Goal: Task Accomplishment & Management: Use online tool/utility

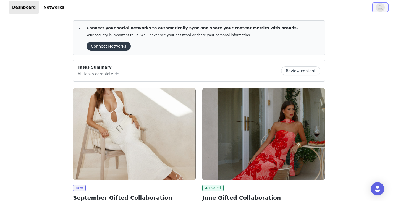
click at [381, 7] on icon "avatar" at bounding box center [380, 7] width 5 height 9
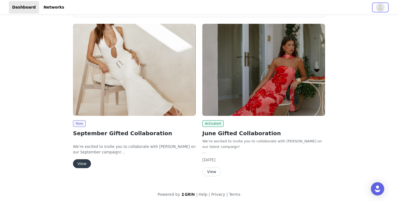
scroll to position [67, 0]
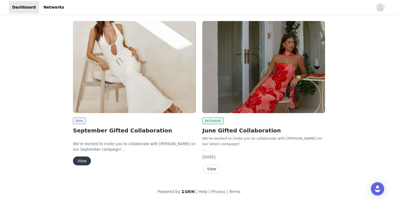
click at [100, 68] on img at bounding box center [134, 67] width 123 height 92
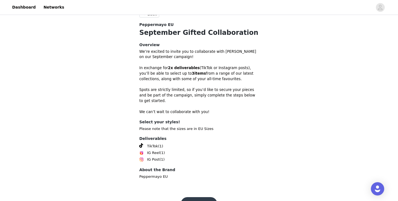
scroll to position [173, 0]
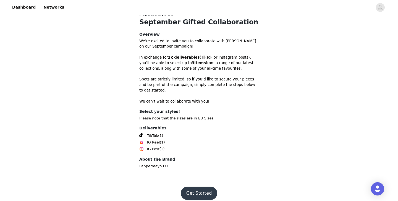
click at [195, 187] on button "Get Started" at bounding box center [199, 193] width 37 height 13
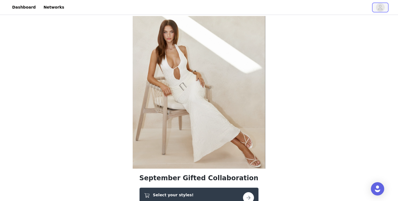
click at [378, 8] on icon "avatar" at bounding box center [380, 7] width 5 height 9
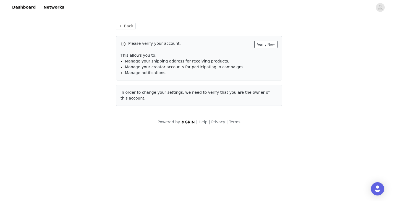
click at [262, 45] on button "Verify Now" at bounding box center [265, 44] width 23 height 7
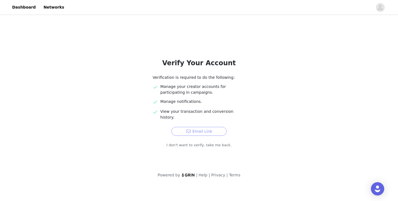
click at [195, 127] on button "Email Link" at bounding box center [198, 131] width 55 height 9
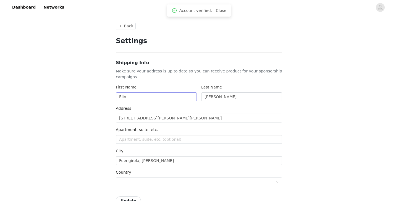
type input "+1 (United States)"
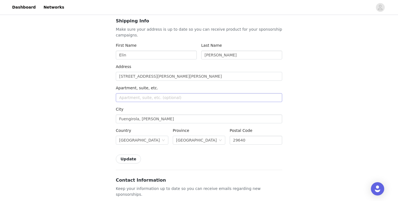
scroll to position [45, 0]
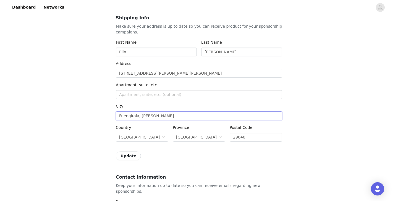
drag, startPoint x: 157, startPoint y: 117, endPoint x: 139, endPoint y: 116, distance: 18.0
click at [139, 116] on input "Fuengirola, Carvajal" at bounding box center [199, 115] width 166 height 9
type input "Fuengirola"
click at [219, 104] on div "City" at bounding box center [199, 107] width 166 height 8
drag, startPoint x: 194, startPoint y: 74, endPoint x: 166, endPoint y: 75, distance: 27.9
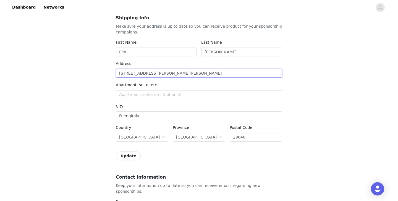
click at [166, 75] on input "[STREET_ADDRESS][PERSON_NAME][PERSON_NAME]" at bounding box center [199, 73] width 166 height 9
type input "Calle Anita Delgado No 6, blq 5, 3A"
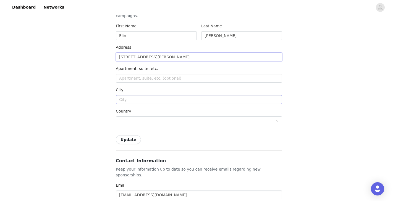
scroll to position [60, 0]
type input "Calle Anita Delgado No 6, blq 5, 3A"
click at [173, 101] on input "text" at bounding box center [199, 100] width 166 height 9
type input "Fuengirola"
click at [127, 123] on div at bounding box center [197, 122] width 156 height 8
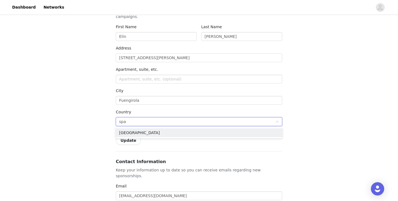
type input "spai"
click at [133, 133] on li "[GEOGRAPHIC_DATA]" at bounding box center [199, 132] width 166 height 9
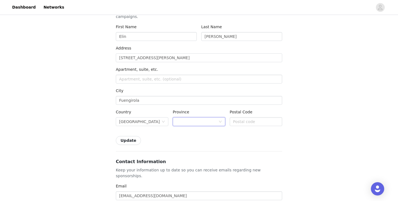
click at [196, 119] on div at bounding box center [197, 122] width 42 height 8
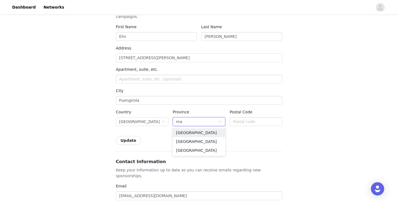
type input "m"
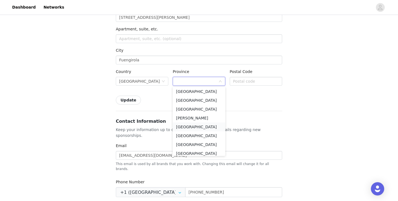
scroll to position [257, 0]
click at [191, 118] on li "Málaga" at bounding box center [199, 118] width 53 height 9
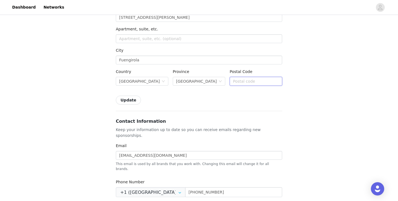
click at [249, 84] on input "text" at bounding box center [256, 81] width 53 height 9
type input "29640"
click at [225, 97] on div "Update" at bounding box center [199, 100] width 166 height 9
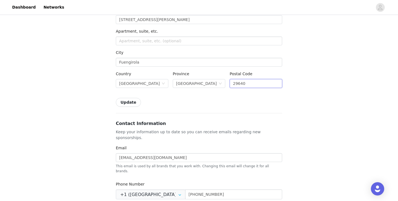
click at [258, 80] on input "29640" at bounding box center [256, 83] width 53 height 9
click at [212, 101] on div "Update" at bounding box center [199, 102] width 166 height 9
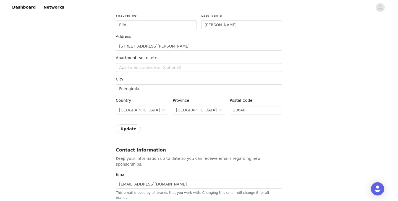
scroll to position [72, 0]
drag, startPoint x: 185, startPoint y: 46, endPoint x: 165, endPoint y: 48, distance: 20.0
click at [165, 48] on input "Calle Anita Delgado No 6, blq 5, 3A" at bounding box center [199, 46] width 166 height 9
click at [174, 67] on input "text" at bounding box center [199, 67] width 166 height 9
paste input "blq 5, 3A"
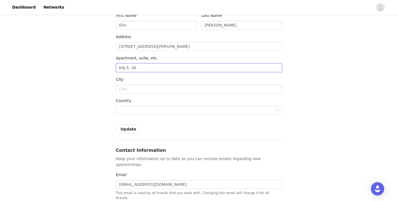
click at [121, 67] on input "blq 5, 3A" at bounding box center [199, 67] width 166 height 9
type input "Blq 5, 3A"
click at [188, 47] on input "Calle Anita Delgado No 6, blq 5, 3A" at bounding box center [199, 46] width 166 height 9
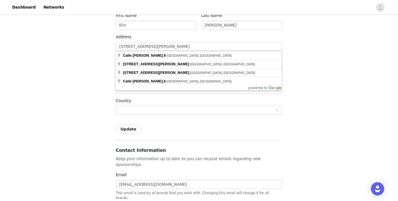
click at [328, 40] on div "Back Settings Shipping Info Make sure your address is up to date so you can rec…" at bounding box center [199, 202] width 398 height 516
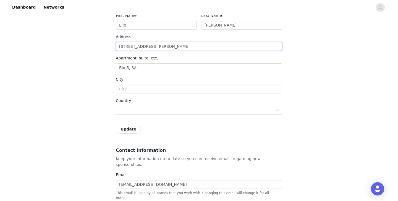
click at [177, 46] on input "Calle Anita Delgado No 6" at bounding box center [199, 46] width 166 height 9
type input "6 C/ Anita Delgado"
type input "Fuengirola"
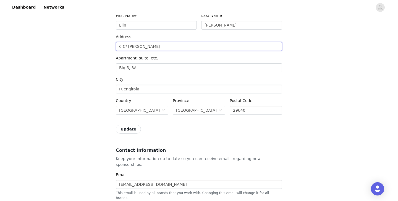
click at [155, 45] on input "6 C/ Anita Delgado" at bounding box center [199, 46] width 166 height 9
type input "6 C. Anita Delgado"
type input "Málaga"
type input "29016"
click at [156, 47] on input "6 C. Anita Delgado" at bounding box center [199, 46] width 166 height 9
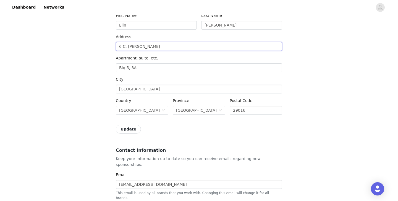
click at [156, 47] on input "6 C. Anita Delgado" at bounding box center [199, 46] width 166 height 9
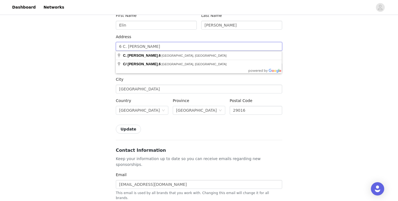
click at [156, 47] on input "6 C. Anita Delgado" at bounding box center [199, 46] width 166 height 9
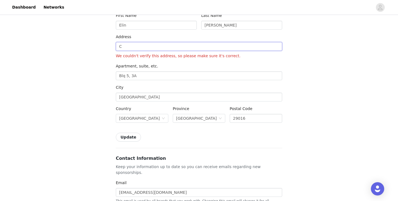
click at [162, 47] on input "C" at bounding box center [199, 46] width 166 height 9
type input "Calle Anita Delgado No 6"
click at [197, 66] on div "Apartment, suite, etc." at bounding box center [199, 67] width 166 height 8
click at [171, 75] on input "Blq 5, 3A" at bounding box center [199, 75] width 166 height 9
click at [152, 95] on input "Málaga" at bounding box center [199, 97] width 166 height 9
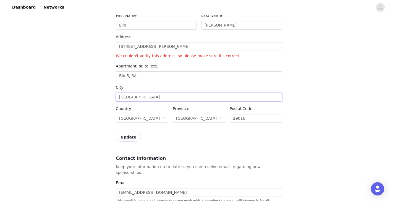
click at [152, 95] on input "Málaga" at bounding box center [199, 97] width 166 height 9
type input "Fuengirola"
click at [161, 91] on div "City" at bounding box center [199, 89] width 166 height 8
click at [169, 46] on input "Calle Anita Delgado No 6" at bounding box center [199, 46] width 166 height 9
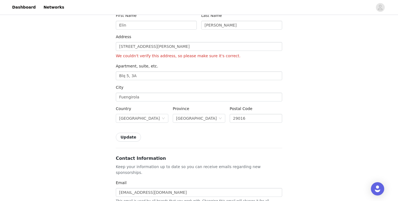
click at [211, 59] on div "Address Calle Anita Delgado No 6 We couldn't verify this address, so please mak…" at bounding box center [199, 47] width 166 height 27
click at [255, 119] on input "29016" at bounding box center [256, 118] width 53 height 9
type input "29640"
click at [226, 130] on div "Shipping Info Make sure your address is up to date so you can receive product f…" at bounding box center [199, 65] width 166 height 154
click at [184, 118] on div "Andalucía" at bounding box center [196, 118] width 41 height 8
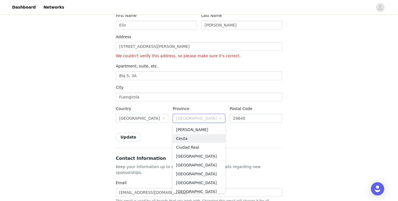
type input "m"
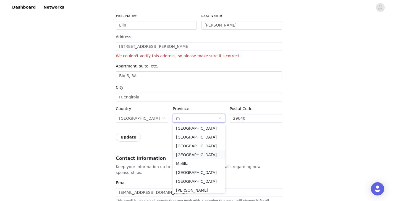
scroll to position [4, 0]
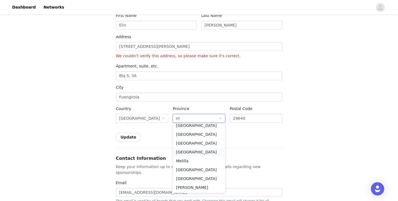
click at [191, 152] on li "Málaga" at bounding box center [199, 152] width 53 height 9
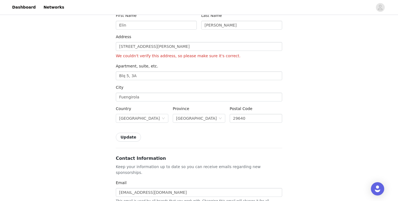
click at [126, 138] on button "Update" at bounding box center [128, 137] width 25 height 9
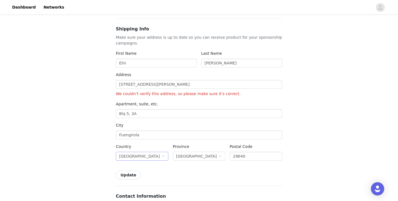
scroll to position [0, 0]
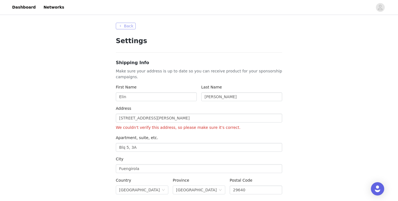
click at [124, 26] on button "Back" at bounding box center [126, 26] width 20 height 7
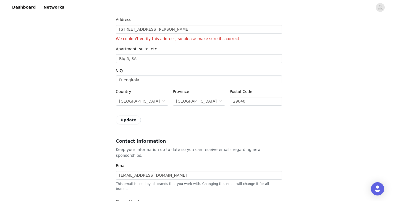
scroll to position [88, 0]
click at [132, 120] on button "Update" at bounding box center [128, 120] width 25 height 9
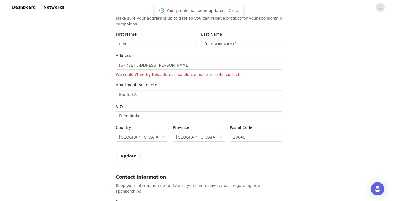
scroll to position [0, 0]
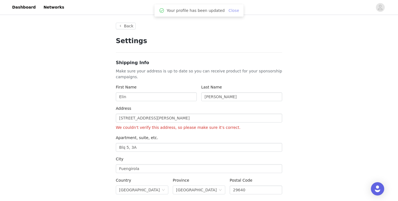
click at [232, 9] on link "Close" at bounding box center [234, 10] width 11 height 4
click at [23, 4] on link "Dashboard" at bounding box center [24, 7] width 30 height 12
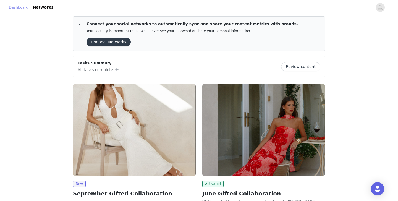
scroll to position [67, 0]
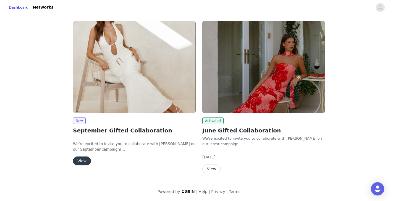
click at [111, 92] on img at bounding box center [134, 67] width 123 height 92
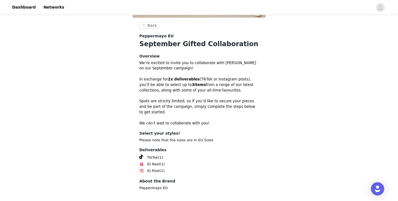
scroll to position [173, 0]
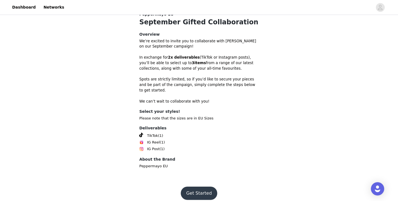
click at [197, 187] on button "Get Started" at bounding box center [199, 193] width 37 height 13
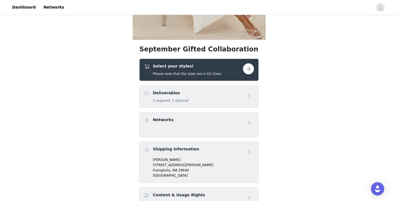
scroll to position [122, 0]
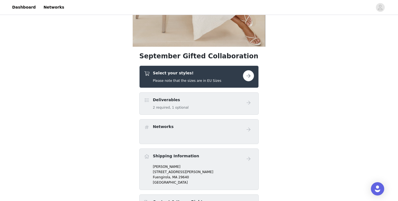
click at [230, 75] on div "Select your styles! Please note that the sizes are in EU Sizes" at bounding box center [193, 76] width 99 height 13
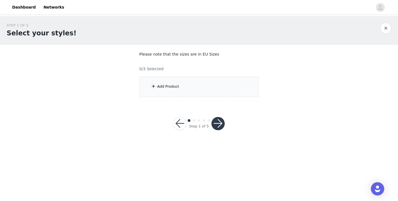
click at [212, 82] on div "Add Product" at bounding box center [198, 86] width 119 height 21
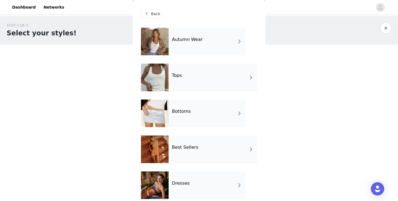
click at [192, 149] on h4 "Best Sellers" at bounding box center [185, 147] width 27 height 5
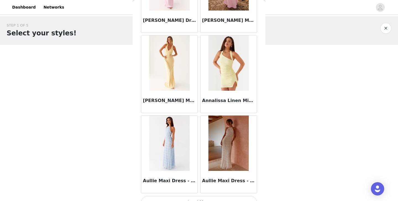
scroll to position [645, 0]
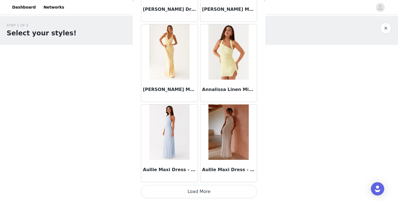
click at [204, 191] on button "Load More" at bounding box center [199, 191] width 116 height 13
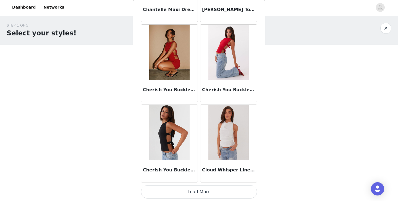
scroll to position [1447, 0]
click at [207, 190] on button "Load More" at bounding box center [199, 191] width 116 height 13
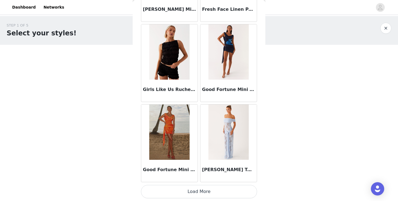
scroll to position [2249, 0]
click at [206, 192] on button "Load More" at bounding box center [199, 191] width 116 height 13
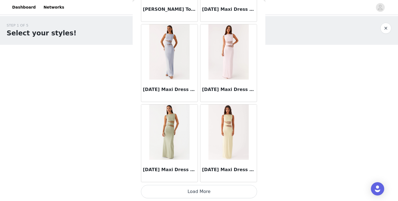
scroll to position [3050, 0]
click at [207, 194] on button "Load More" at bounding box center [199, 191] width 116 height 13
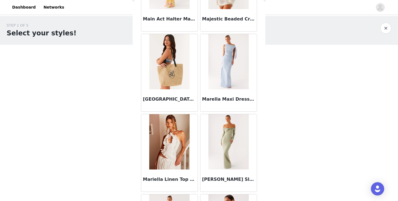
scroll to position [3522, 0]
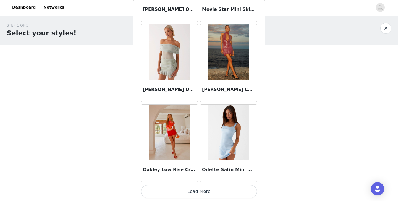
click at [212, 193] on button "Load More" at bounding box center [199, 191] width 116 height 13
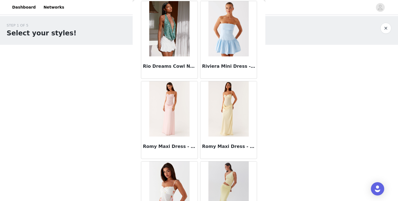
scroll to position [4655, 0]
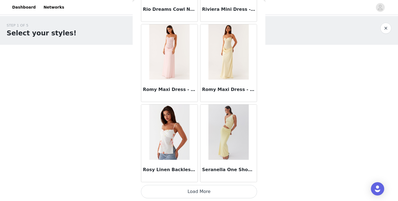
click at [209, 193] on button "Load More" at bounding box center [199, 191] width 116 height 13
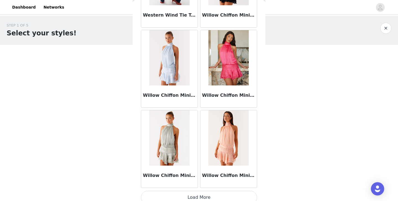
scroll to position [5456, 0]
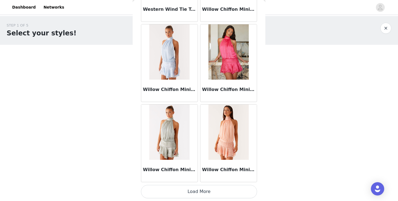
click at [207, 194] on button "Load More" at bounding box center [199, 191] width 116 height 13
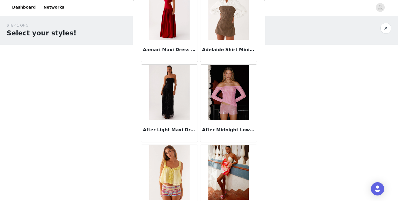
scroll to position [0, 0]
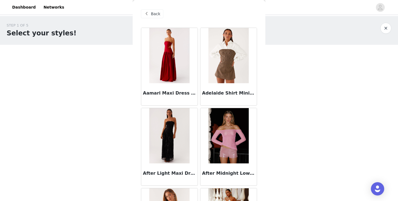
click at [148, 13] on span at bounding box center [146, 14] width 7 height 7
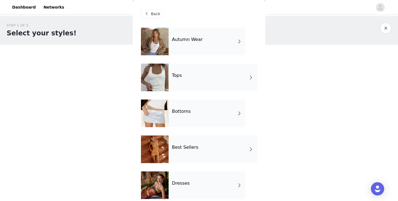
click at [187, 117] on div "Bottoms" at bounding box center [207, 114] width 77 height 28
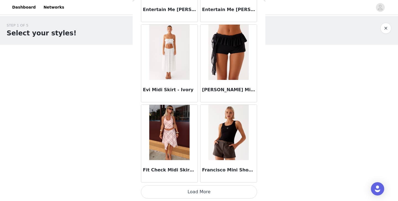
scroll to position [645, 0]
click at [184, 192] on button "Load More" at bounding box center [199, 191] width 116 height 13
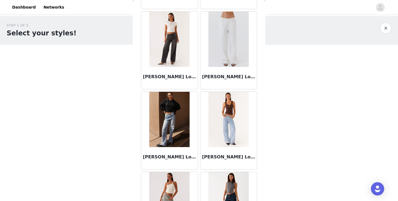
scroll to position [1139, 0]
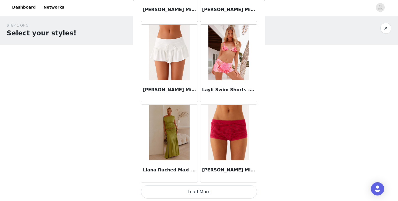
click at [204, 193] on button "Load More" at bounding box center [199, 191] width 116 height 13
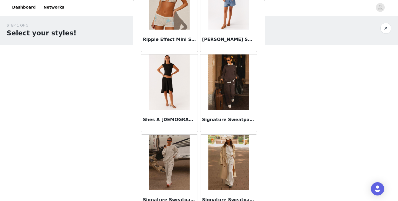
scroll to position [2249, 0]
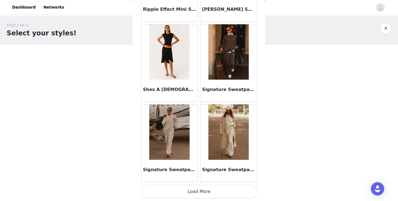
click at [207, 192] on button "Load More" at bounding box center [199, 191] width 116 height 13
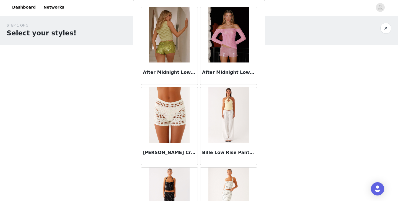
scroll to position [0, 0]
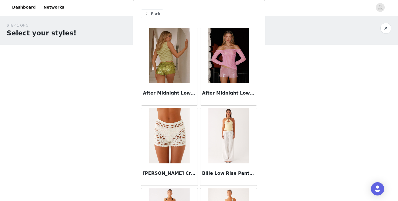
click at [149, 15] on span at bounding box center [146, 14] width 7 height 7
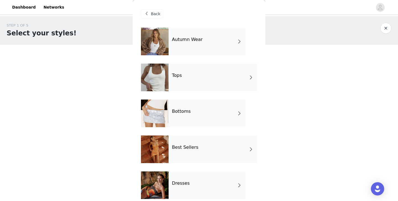
click at [183, 182] on h4 "Dresses" at bounding box center [181, 183] width 18 height 5
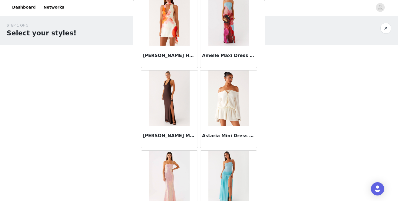
scroll to position [118, 0]
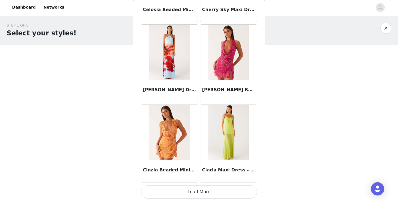
click at [206, 190] on button "Load More" at bounding box center [199, 191] width 116 height 13
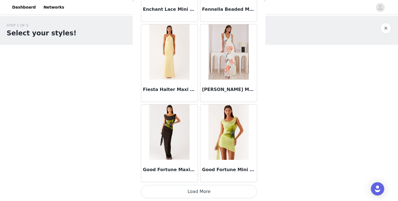
scroll to position [1446, 0]
click at [209, 192] on button "Load More" at bounding box center [199, 192] width 116 height 13
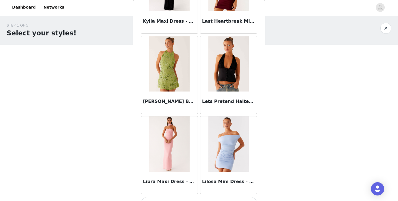
scroll to position [2249, 0]
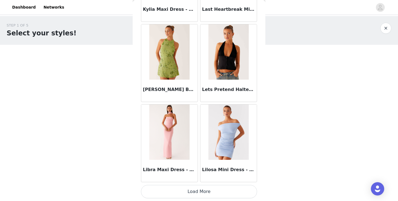
click at [197, 195] on button "Load More" at bounding box center [199, 191] width 116 height 13
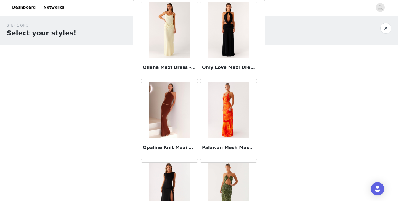
scroll to position [3051, 0]
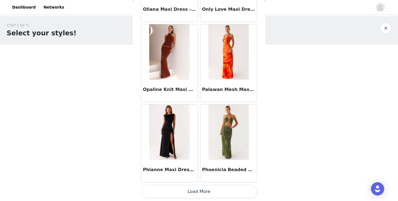
click at [188, 192] on button "Load More" at bounding box center [199, 191] width 116 height 13
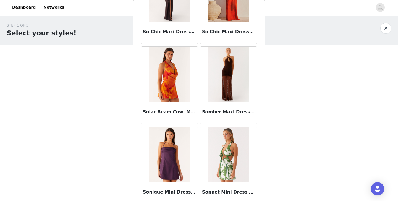
scroll to position [3853, 0]
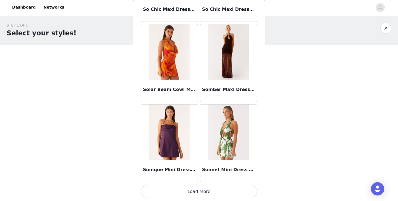
click at [189, 194] on button "Load More" at bounding box center [199, 191] width 116 height 13
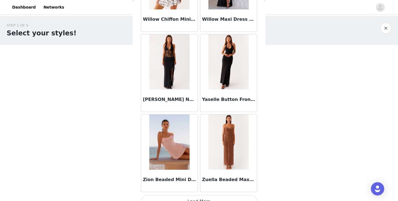
scroll to position [4655, 0]
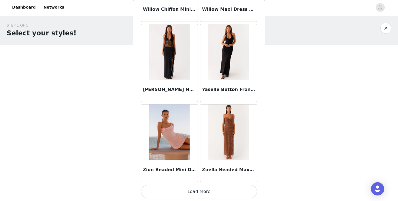
click at [218, 192] on button "Load More" at bounding box center [199, 191] width 116 height 13
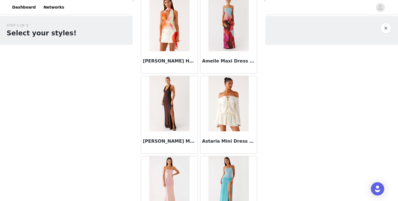
scroll to position [0, 0]
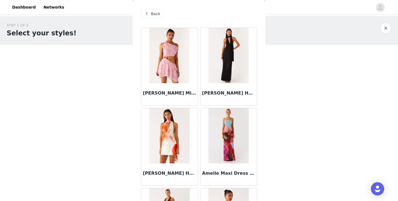
click at [154, 14] on span "Back" at bounding box center [155, 14] width 9 height 6
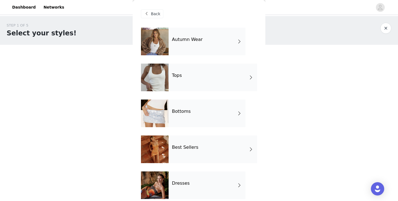
click at [191, 79] on div "Tops" at bounding box center [213, 78] width 88 height 28
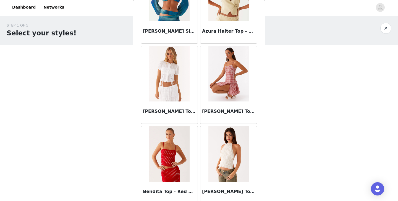
scroll to position [645, 0]
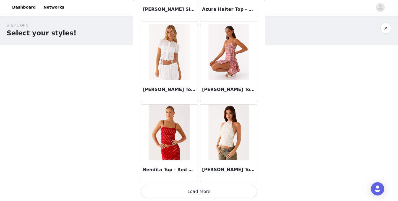
click at [209, 191] on button "Load More" at bounding box center [199, 191] width 116 height 13
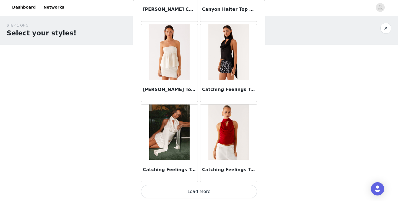
scroll to position [1447, 0]
click at [203, 192] on button "Load More" at bounding box center [199, 191] width 116 height 13
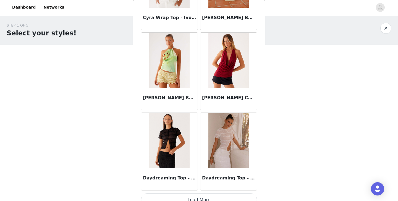
scroll to position [2249, 0]
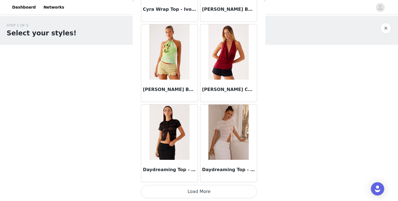
click at [218, 192] on button "Load More" at bounding box center [199, 191] width 116 height 13
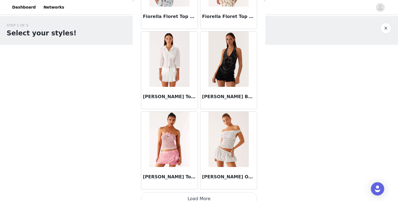
scroll to position [3051, 0]
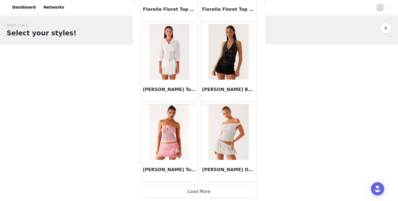
click at [215, 190] on button "Load More" at bounding box center [199, 191] width 116 height 13
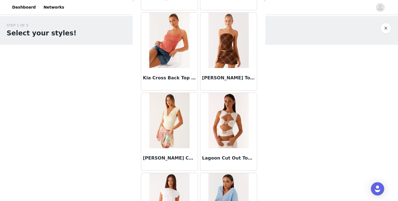
scroll to position [3853, 0]
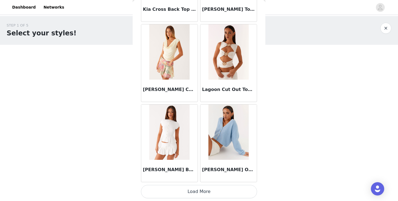
click at [217, 193] on button "Load More" at bounding box center [199, 191] width 116 height 13
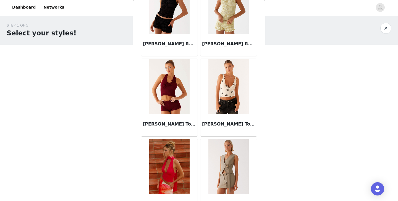
scroll to position [4655, 0]
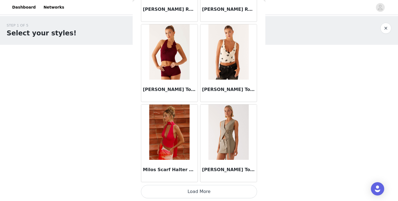
click at [220, 192] on button "Load More" at bounding box center [199, 191] width 116 height 13
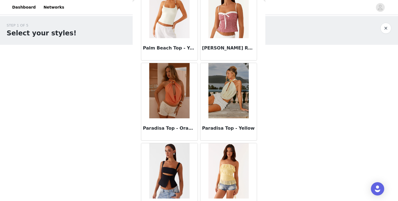
scroll to position [5456, 0]
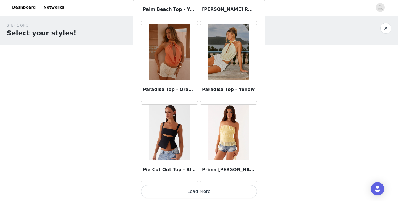
click at [217, 194] on button "Load More" at bounding box center [199, 191] width 116 height 13
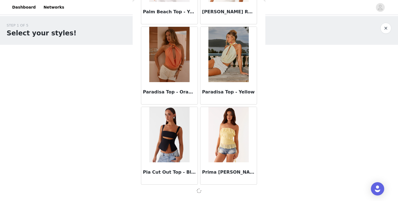
scroll to position [5454, 0]
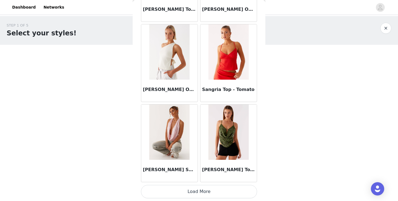
click at [216, 194] on button "Load More" at bounding box center [199, 191] width 116 height 13
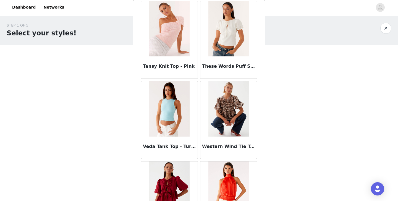
scroll to position [7060, 0]
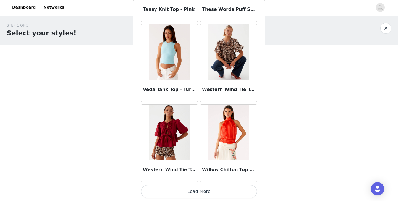
click at [203, 192] on button "Load More" at bounding box center [199, 191] width 116 height 13
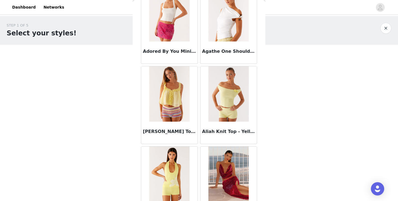
scroll to position [0, 0]
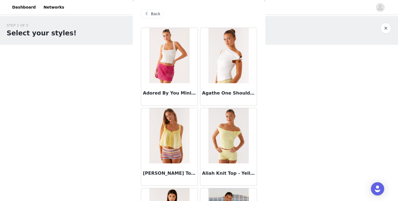
click at [152, 13] on span "Back" at bounding box center [155, 14] width 9 height 6
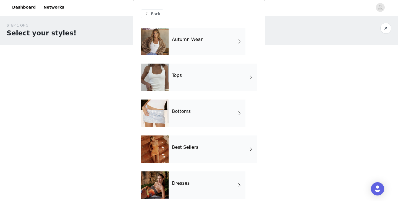
click at [181, 41] on h4 "Autumn Wear" at bounding box center [187, 39] width 31 height 5
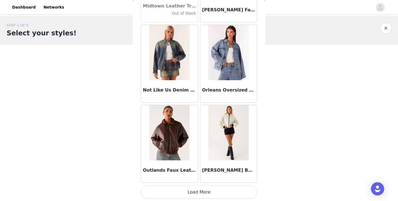
scroll to position [645, 0]
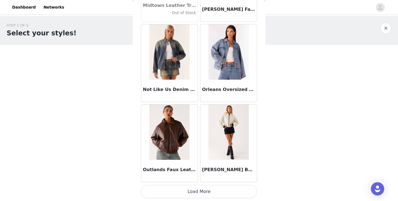
click at [223, 190] on button "Load More" at bounding box center [199, 191] width 116 height 13
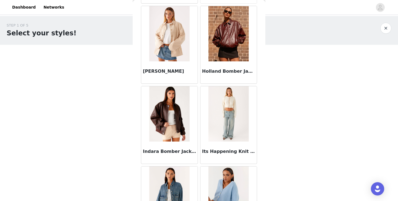
scroll to position [181, 0]
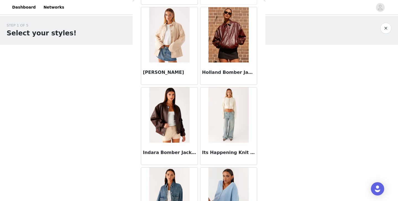
click at [224, 116] on img at bounding box center [228, 114] width 40 height 55
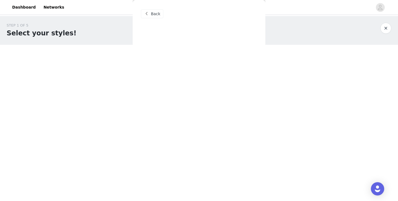
scroll to position [0, 0]
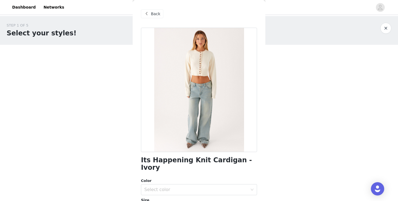
click at [147, 15] on span at bounding box center [146, 14] width 7 height 7
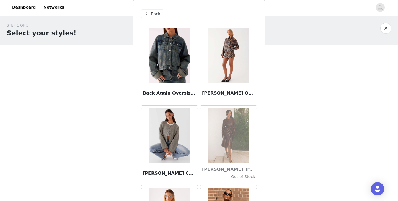
click at [167, 134] on img at bounding box center [169, 135] width 40 height 55
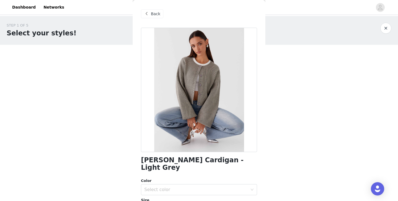
click at [149, 12] on span at bounding box center [146, 14] width 7 height 7
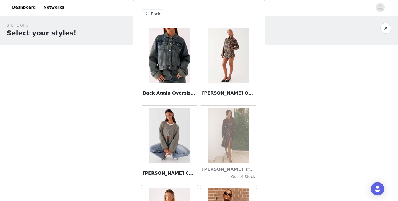
click at [155, 15] on span "Back" at bounding box center [155, 14] width 9 height 6
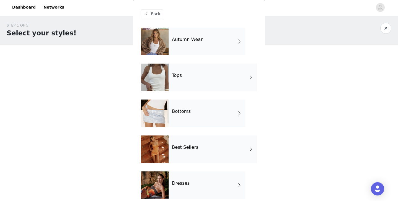
click at [191, 152] on div "Best Sellers" at bounding box center [213, 149] width 88 height 28
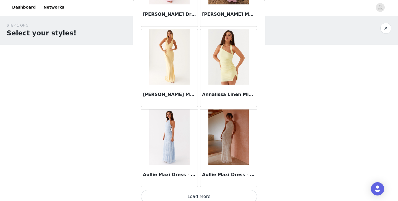
scroll to position [645, 0]
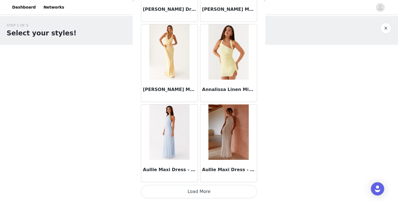
click at [217, 190] on button "Load More" at bounding box center [199, 191] width 116 height 13
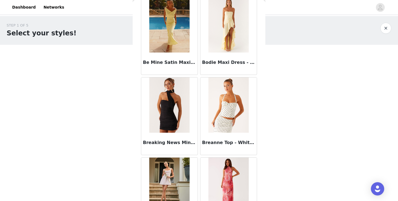
scroll to position [994, 0]
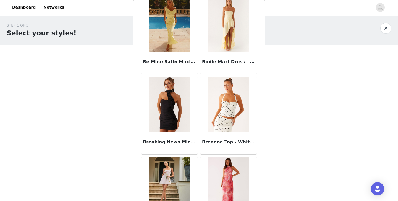
click at [223, 114] on img at bounding box center [228, 104] width 40 height 55
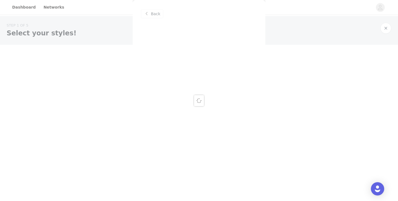
scroll to position [0, 0]
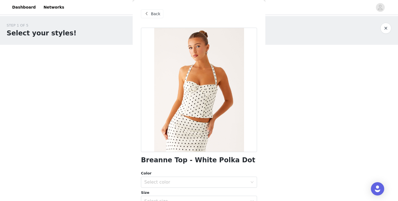
click at [154, 12] on span "Back" at bounding box center [155, 14] width 9 height 6
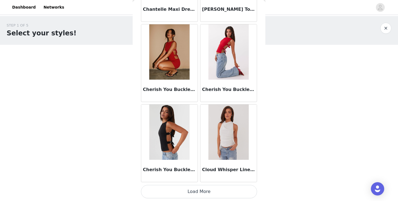
scroll to position [1447, 0]
click at [218, 194] on button "Load More" at bounding box center [199, 191] width 116 height 13
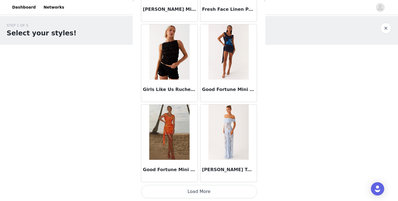
scroll to position [2249, 0]
click at [229, 192] on button "Load More" at bounding box center [199, 191] width 116 height 13
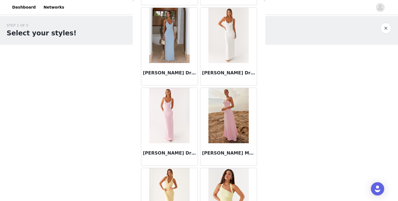
scroll to position [0, 0]
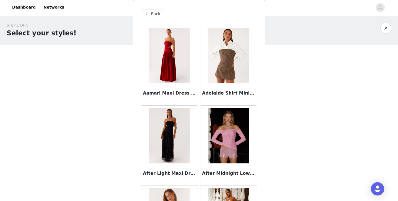
click at [155, 15] on span "Back" at bounding box center [155, 14] width 9 height 6
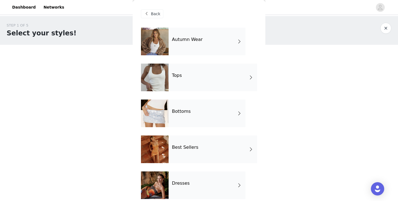
click at [195, 71] on div "Tops" at bounding box center [213, 78] width 88 height 28
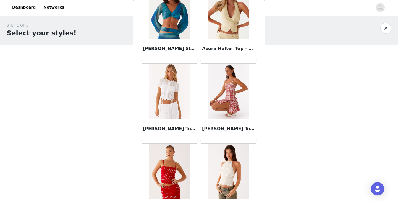
scroll to position [645, 0]
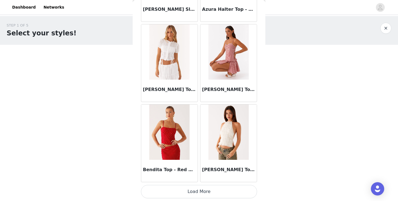
click at [205, 193] on button "Load More" at bounding box center [199, 191] width 116 height 13
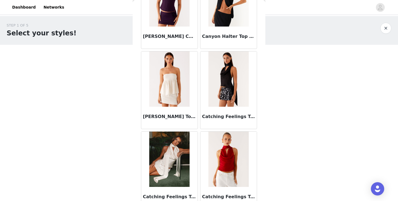
scroll to position [1447, 0]
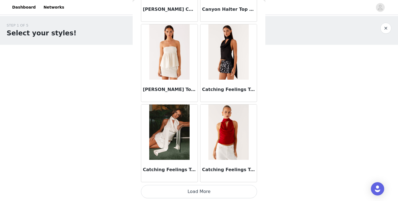
click at [225, 189] on button "Load More" at bounding box center [199, 191] width 116 height 13
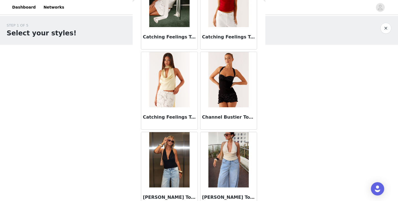
scroll to position [1582, 0]
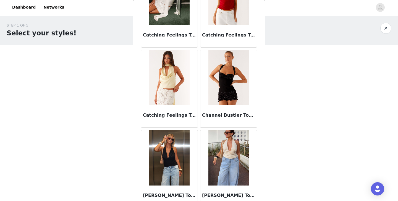
click at [226, 88] on img at bounding box center [228, 77] width 40 height 55
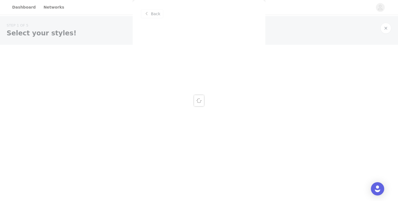
scroll to position [0, 0]
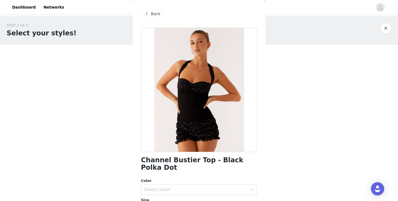
click at [153, 15] on span "Back" at bounding box center [155, 14] width 9 height 6
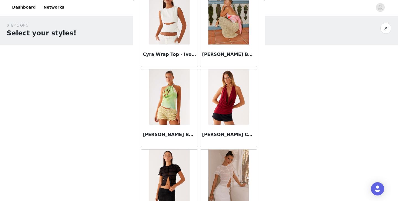
scroll to position [2249, 0]
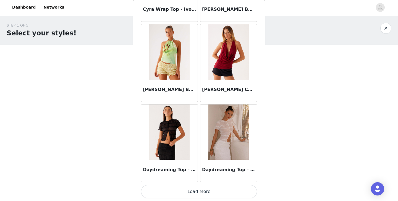
click at [198, 191] on button "Load More" at bounding box center [199, 191] width 116 height 13
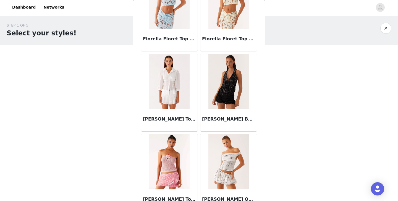
scroll to position [3051, 0]
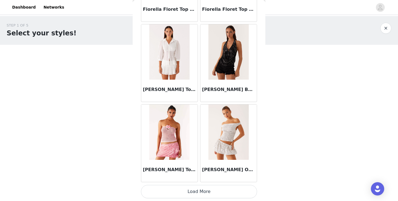
click at [208, 192] on button "Load More" at bounding box center [199, 191] width 116 height 13
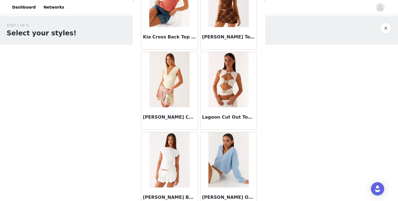
scroll to position [3853, 0]
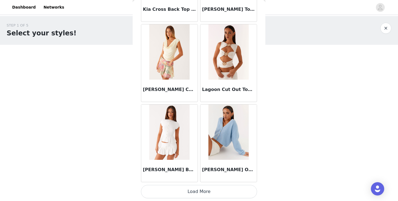
click at [204, 197] on button "Load More" at bounding box center [199, 191] width 116 height 13
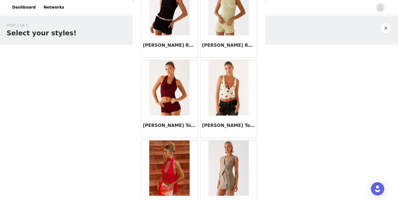
scroll to position [4655, 0]
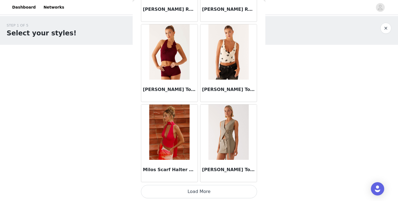
click at [214, 194] on button "Load More" at bounding box center [199, 191] width 116 height 13
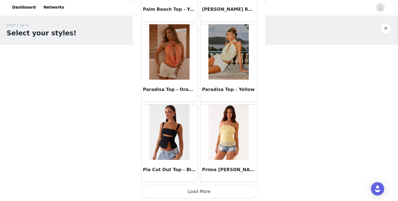
scroll to position [5456, 0]
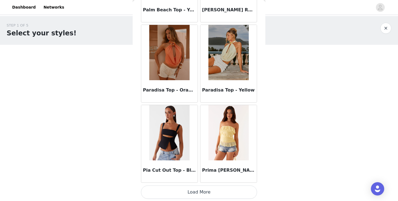
click at [209, 187] on button "Load More" at bounding box center [199, 192] width 116 height 13
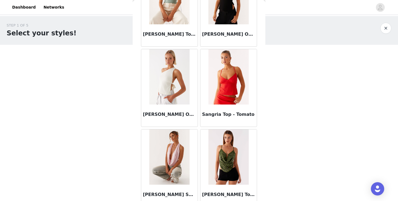
scroll to position [6258, 0]
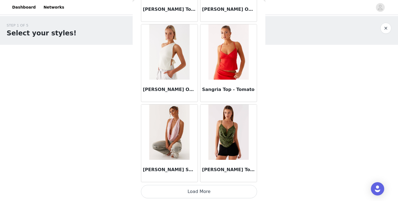
click at [203, 194] on button "Load More" at bounding box center [199, 191] width 116 height 13
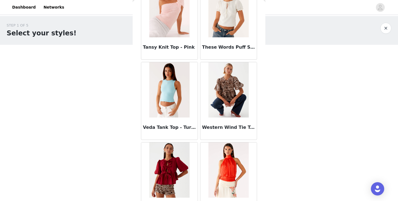
scroll to position [7060, 0]
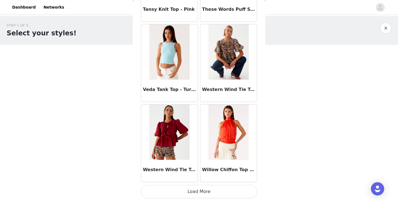
click at [198, 189] on button "Load More" at bounding box center [199, 191] width 116 height 13
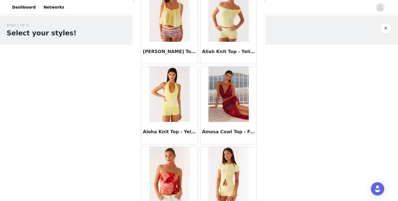
scroll to position [0, 0]
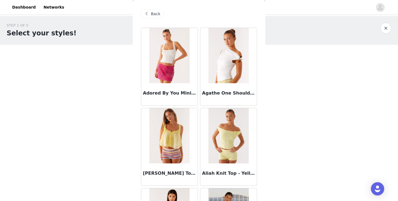
click at [157, 13] on span "Back" at bounding box center [155, 14] width 9 height 6
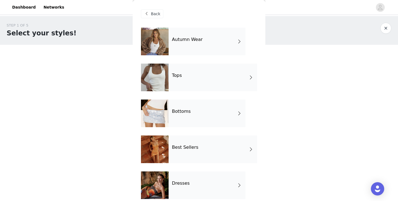
click at [186, 118] on div "Bottoms" at bounding box center [207, 114] width 77 height 28
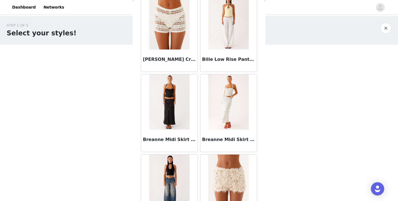
scroll to position [132, 0]
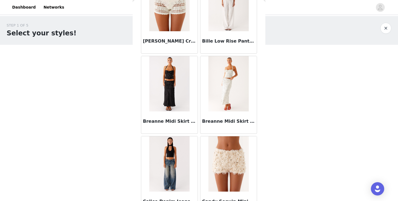
click at [219, 87] on img at bounding box center [228, 83] width 40 height 55
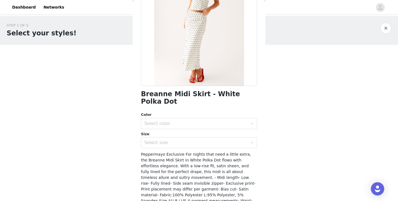
scroll to position [67, 0]
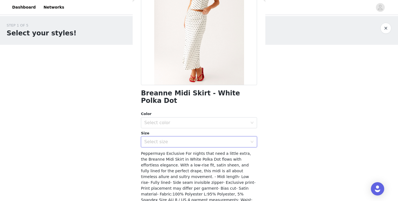
click at [195, 137] on div "Select size" at bounding box center [197, 142] width 106 height 11
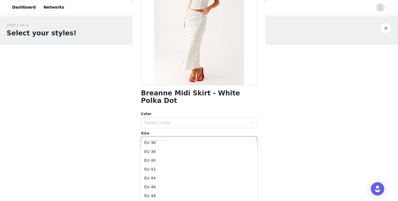
scroll to position [1, 0]
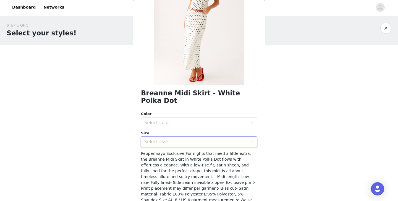
click at [301, 107] on div "STEP 1 OF 5 Select your styles! Please note that the sizes are in EU Sizes 0/3 …" at bounding box center [199, 79] width 398 height 127
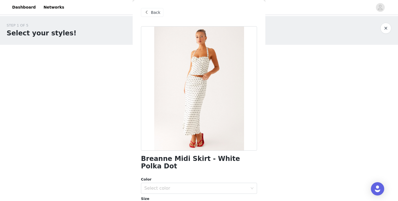
scroll to position [0, 0]
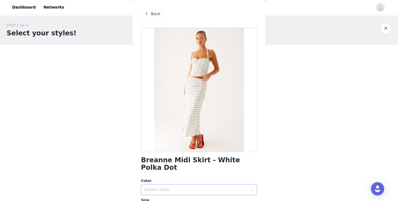
click at [212, 187] on div "Select color" at bounding box center [195, 190] width 103 height 6
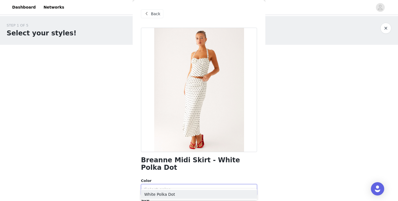
click at [212, 187] on div "Select color" at bounding box center [195, 190] width 103 height 6
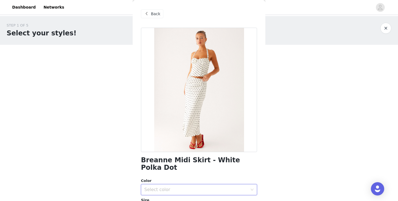
click at [150, 14] on div "Back" at bounding box center [152, 13] width 22 height 9
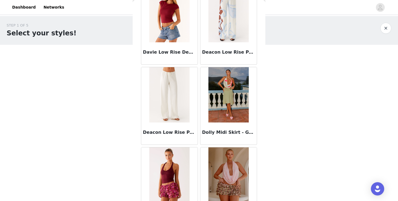
scroll to position [450, 0]
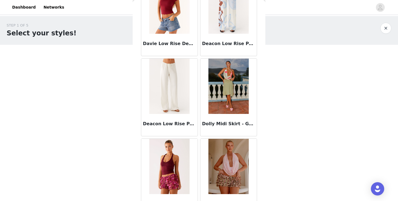
click at [170, 84] on img at bounding box center [169, 86] width 40 height 55
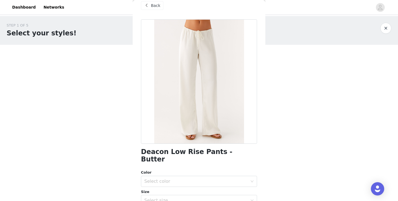
scroll to position [0, 0]
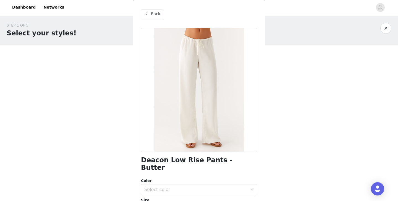
click at [155, 14] on span "Back" at bounding box center [155, 14] width 9 height 6
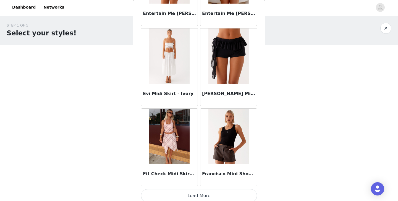
scroll to position [645, 0]
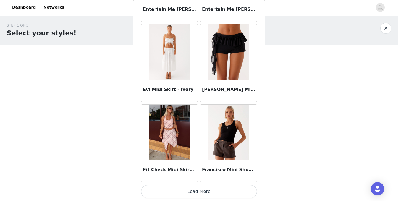
click at [182, 194] on button "Load More" at bounding box center [199, 191] width 116 height 13
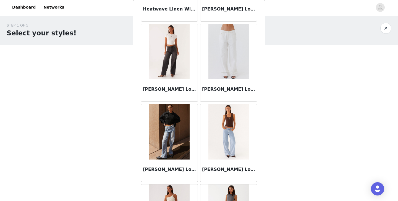
scroll to position [1127, 0]
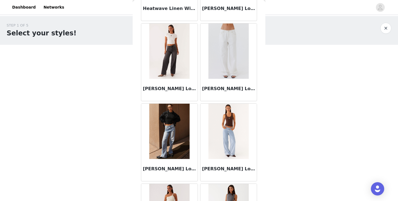
click at [166, 140] on img at bounding box center [169, 131] width 40 height 55
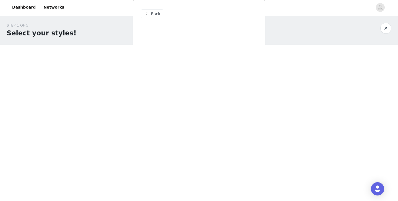
scroll to position [0, 0]
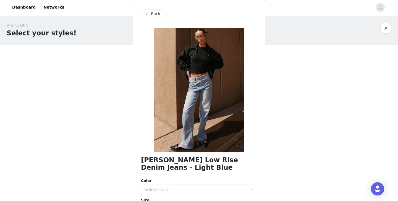
click at [155, 13] on span "Back" at bounding box center [155, 14] width 9 height 6
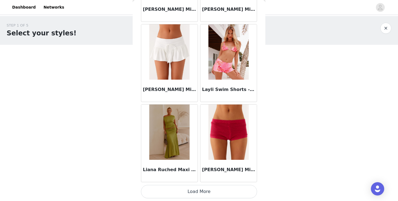
scroll to position [1447, 0]
click at [195, 192] on button "Load More" at bounding box center [199, 191] width 116 height 13
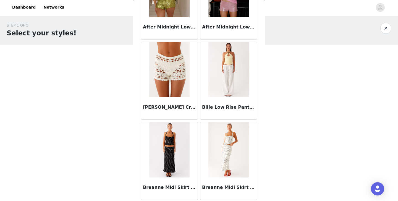
scroll to position [0, 0]
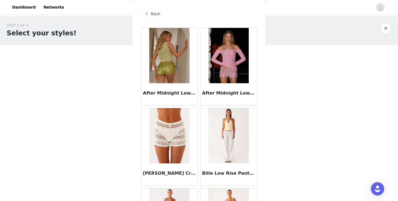
click at [155, 14] on span "Back" at bounding box center [155, 14] width 9 height 6
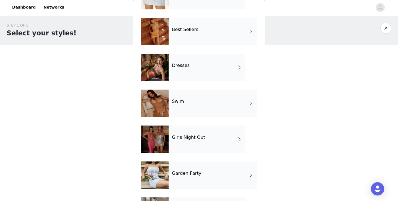
scroll to position [150, 0]
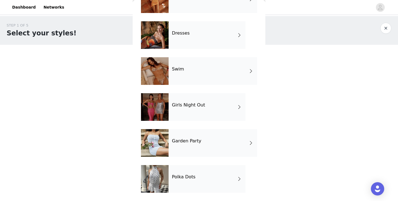
click at [192, 144] on div "Garden Party" at bounding box center [213, 143] width 88 height 28
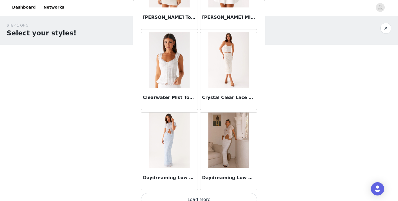
scroll to position [645, 0]
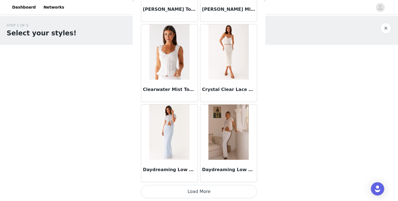
click at [190, 194] on button "Load More" at bounding box center [199, 191] width 116 height 13
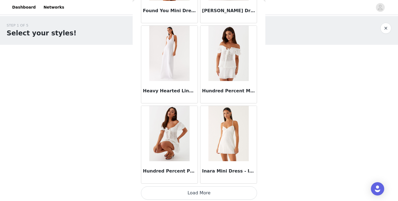
scroll to position [1447, 0]
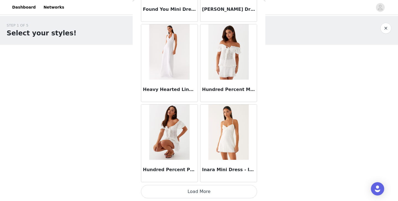
click at [197, 194] on button "Load More" at bounding box center [199, 191] width 116 height 13
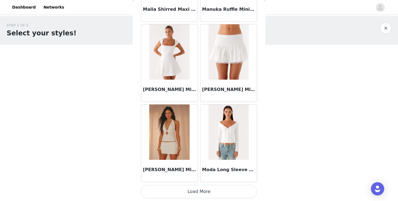
scroll to position [2249, 0]
click at [203, 191] on button "Load More" at bounding box center [199, 191] width 116 height 13
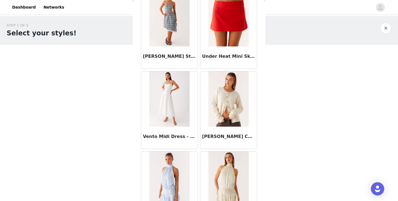
scroll to position [3051, 0]
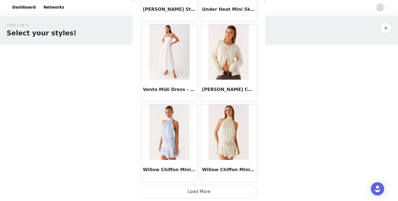
click at [201, 191] on button "Load More" at bounding box center [199, 191] width 116 height 13
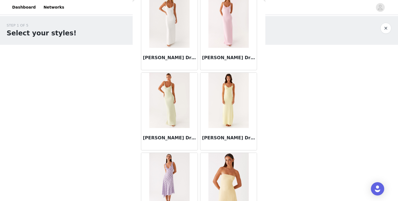
scroll to position [0, 0]
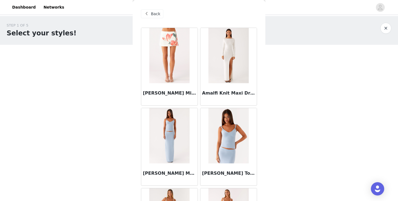
click at [142, 12] on div "Back" at bounding box center [152, 13] width 22 height 9
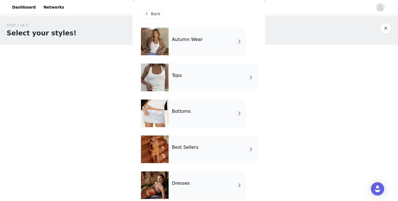
scroll to position [150, 0]
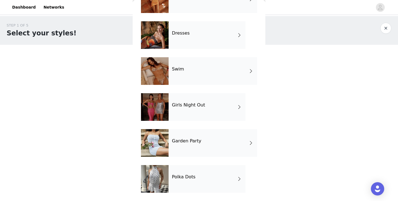
click at [185, 101] on div "Girls Night Out" at bounding box center [207, 107] width 77 height 28
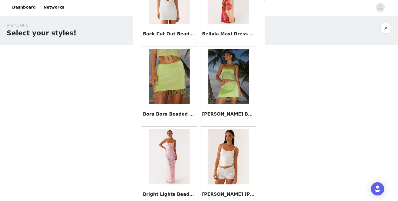
scroll to position [645, 0]
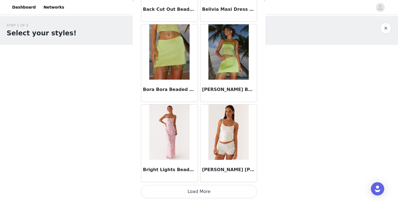
click at [200, 190] on button "Load More" at bounding box center [199, 191] width 116 height 13
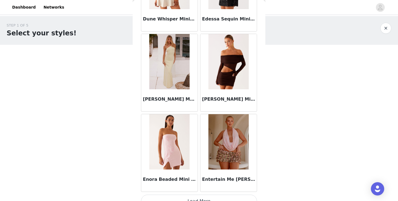
scroll to position [1447, 0]
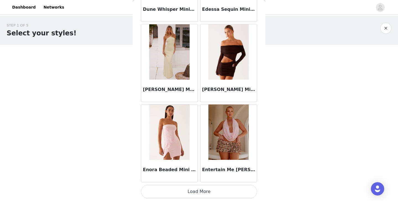
click at [191, 190] on button "Load More" at bounding box center [199, 191] width 116 height 13
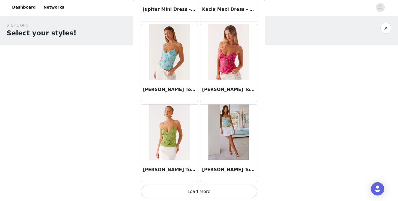
scroll to position [2249, 0]
click at [199, 193] on button "Load More" at bounding box center [199, 191] width 116 height 13
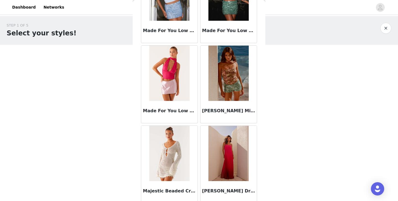
scroll to position [3051, 0]
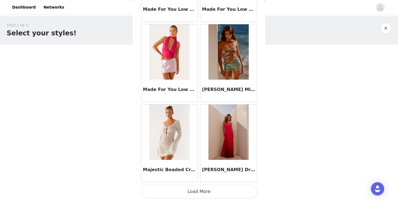
click at [196, 192] on button "Load More" at bounding box center [199, 191] width 116 height 13
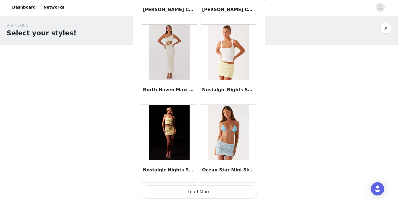
scroll to position [3853, 0]
click at [201, 192] on button "Load More" at bounding box center [199, 191] width 116 height 13
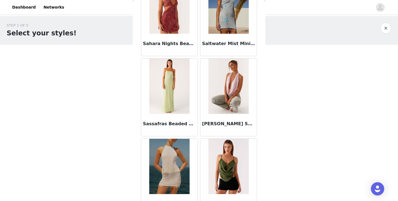
scroll to position [4655, 0]
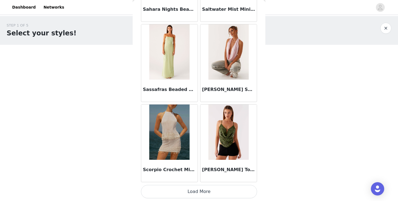
click at [200, 189] on button "Load More" at bounding box center [199, 191] width 116 height 13
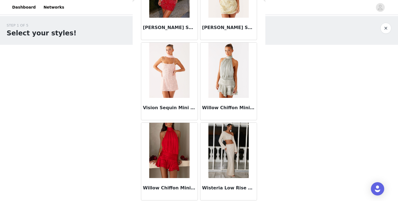
scroll to position [5456, 0]
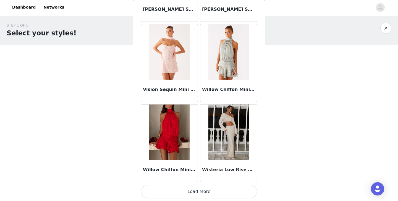
click at [203, 193] on button "Load More" at bounding box center [199, 191] width 116 height 13
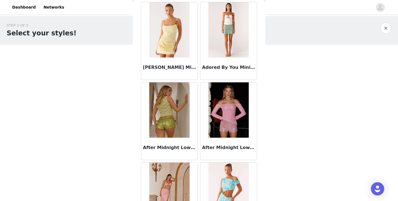
scroll to position [0, 0]
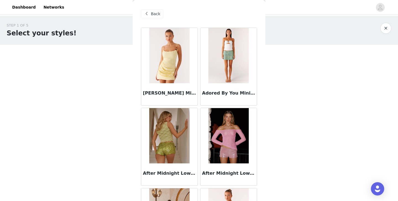
click at [150, 14] on div "Back" at bounding box center [152, 13] width 22 height 9
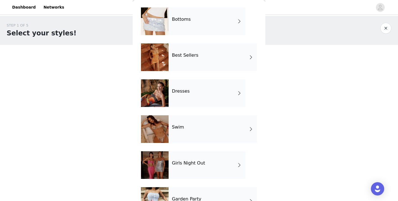
scroll to position [104, 0]
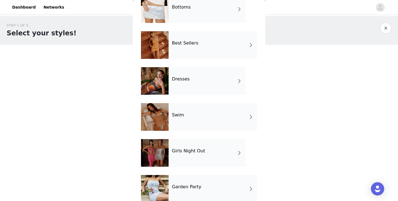
click at [179, 118] on div "Swim" at bounding box center [213, 117] width 88 height 28
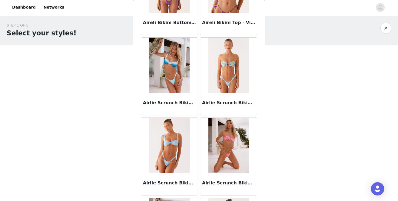
scroll to position [0, 0]
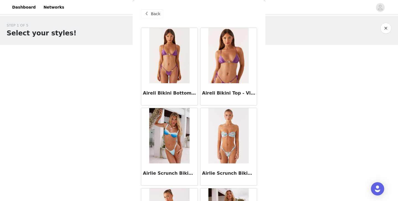
click at [150, 16] on div "Back" at bounding box center [152, 13] width 22 height 9
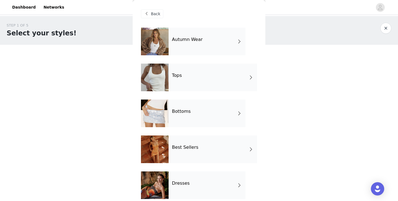
scroll to position [150, 0]
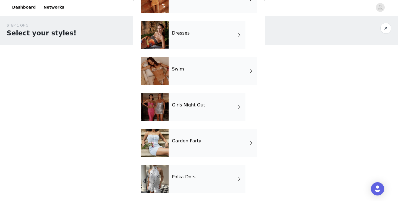
click at [183, 177] on h4 "Polka Dots" at bounding box center [184, 176] width 24 height 5
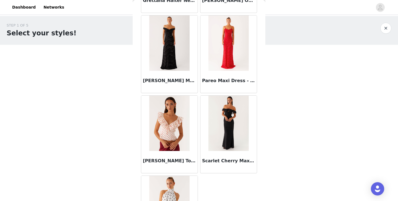
scroll to position [547, 0]
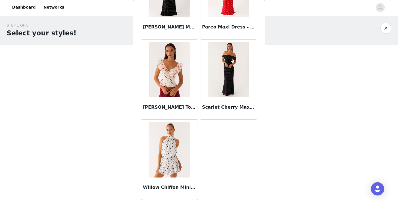
click at [163, 152] on img at bounding box center [169, 149] width 40 height 55
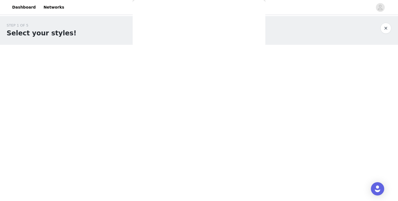
scroll to position [0, 0]
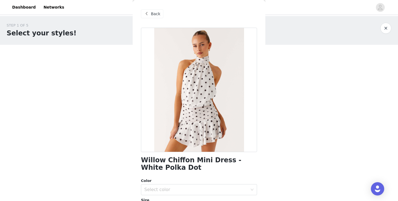
click at [151, 14] on span "Back" at bounding box center [155, 14] width 9 height 6
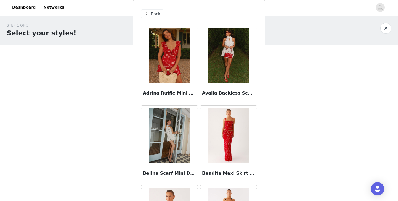
click at [229, 51] on img at bounding box center [228, 55] width 40 height 55
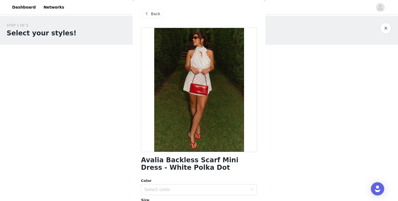
click at [151, 14] on span "Back" at bounding box center [155, 14] width 9 height 6
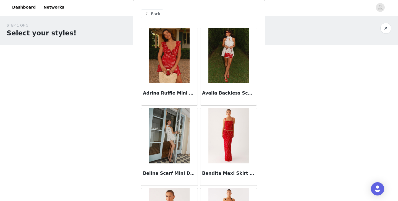
click at [170, 142] on img at bounding box center [169, 135] width 40 height 55
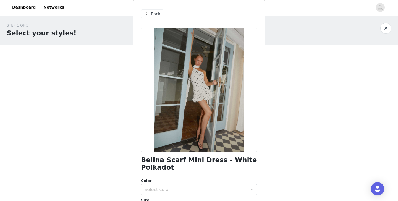
click at [151, 15] on span "Back" at bounding box center [155, 14] width 9 height 6
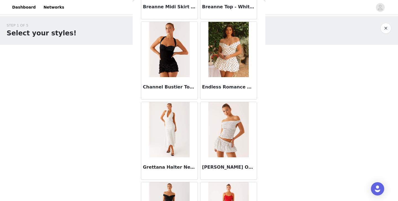
scroll to position [332, 0]
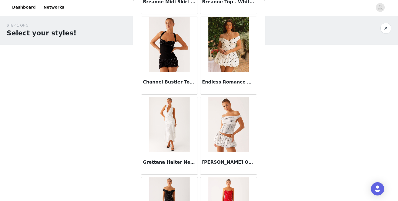
click at [166, 118] on img at bounding box center [169, 124] width 40 height 55
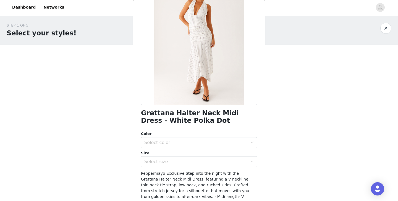
scroll to position [0, 0]
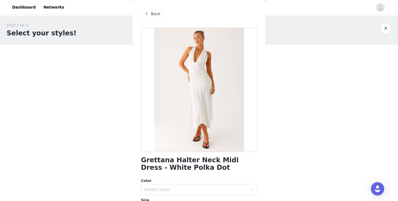
click at [154, 13] on span "Back" at bounding box center [155, 14] width 9 height 6
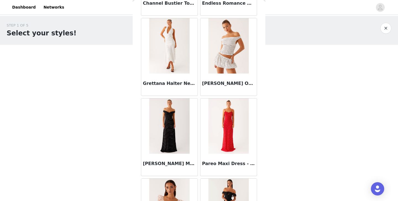
scroll to position [430, 0]
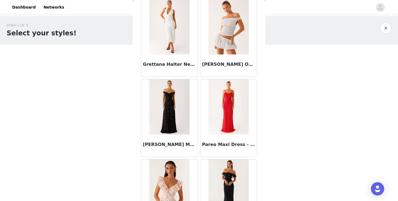
click at [168, 108] on img at bounding box center [169, 106] width 40 height 55
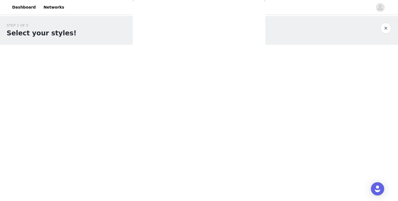
scroll to position [0, 0]
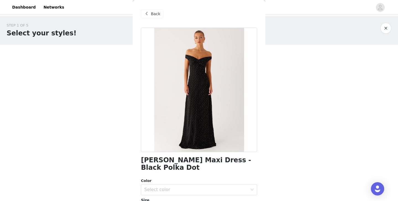
click at [151, 13] on span "Back" at bounding box center [155, 14] width 9 height 6
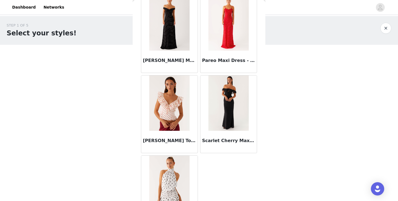
scroll to position [516, 0]
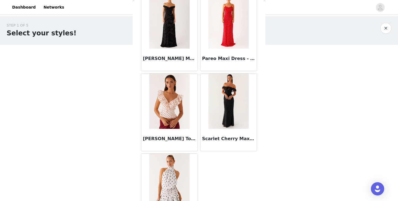
click at [220, 118] on img at bounding box center [228, 101] width 40 height 55
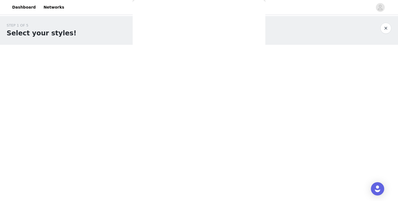
scroll to position [0, 0]
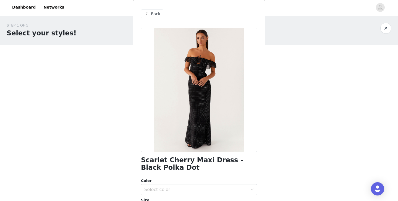
click at [153, 12] on span "Back" at bounding box center [155, 14] width 9 height 6
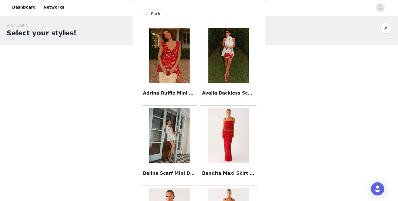
click at [152, 14] on span "Back" at bounding box center [155, 14] width 9 height 6
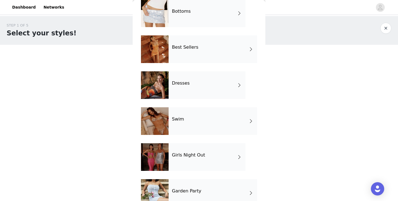
scroll to position [150, 0]
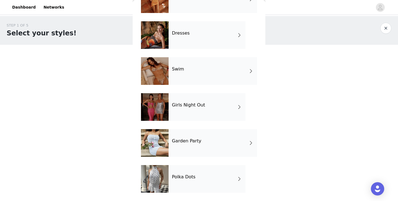
click at [188, 149] on div "Garden Party" at bounding box center [213, 143] width 88 height 28
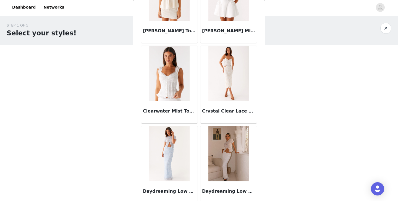
scroll to position [645, 0]
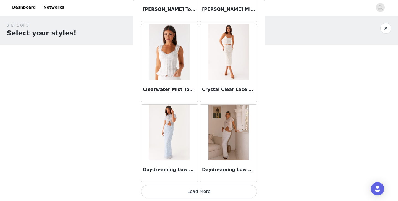
click at [205, 195] on button "Load More" at bounding box center [199, 191] width 116 height 13
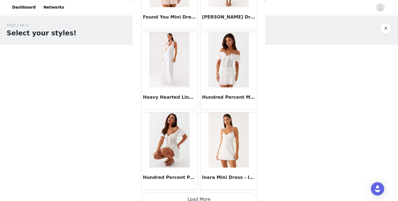
scroll to position [1447, 0]
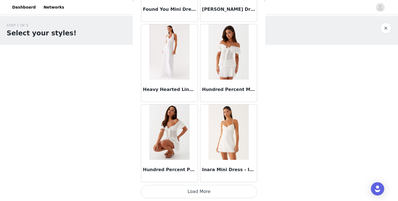
click at [197, 192] on button "Load More" at bounding box center [199, 191] width 116 height 13
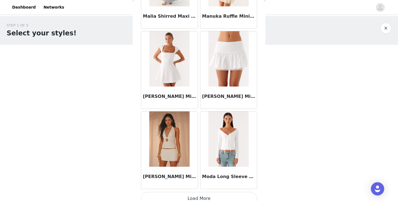
scroll to position [2249, 0]
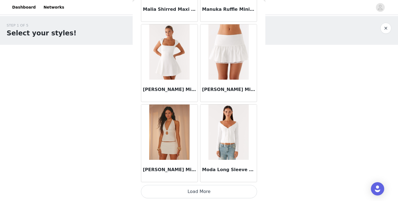
click at [187, 191] on button "Load More" at bounding box center [199, 191] width 116 height 13
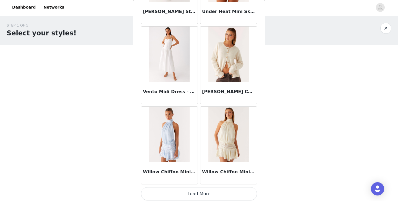
scroll to position [3051, 0]
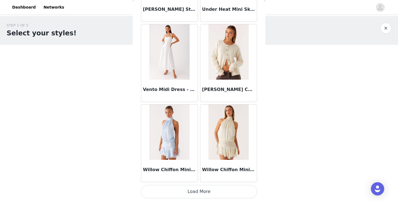
click at [191, 191] on button "Load More" at bounding box center [199, 191] width 116 height 13
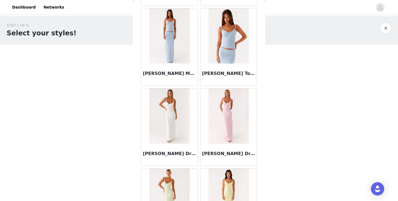
scroll to position [0, 0]
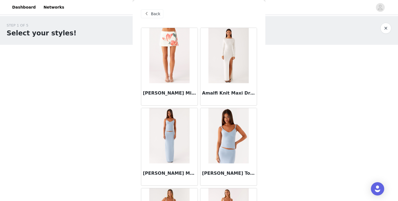
click at [158, 12] on span "Back" at bounding box center [155, 14] width 9 height 6
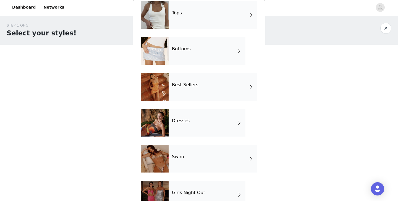
scroll to position [56, 0]
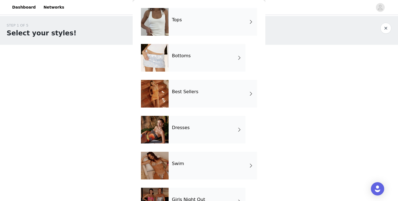
click at [187, 130] on h4 "Dresses" at bounding box center [181, 127] width 18 height 5
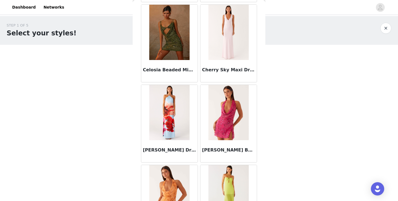
scroll to position [645, 0]
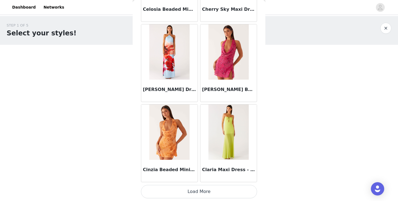
click at [194, 187] on button "Load More" at bounding box center [199, 191] width 116 height 13
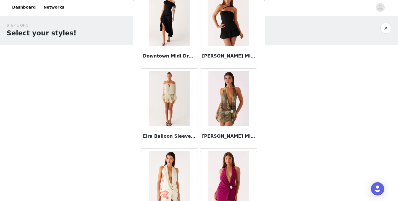
scroll to position [1078, 0]
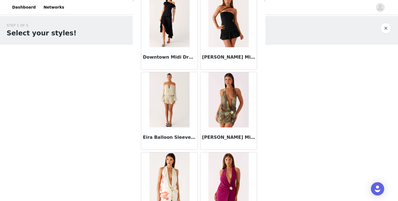
click at [171, 127] on img at bounding box center [169, 99] width 40 height 55
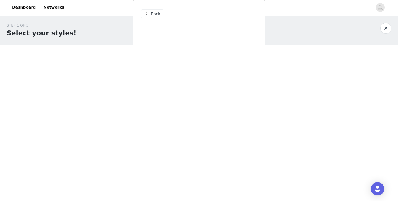
scroll to position [0, 0]
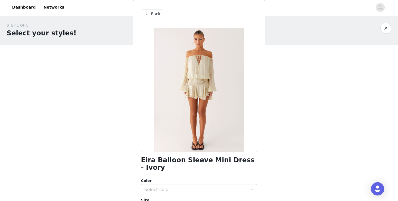
click at [160, 13] on div "Back" at bounding box center [152, 13] width 22 height 9
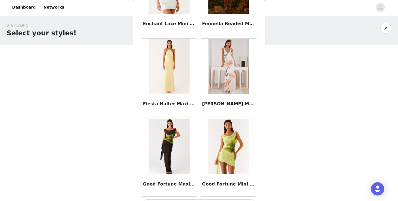
scroll to position [1447, 0]
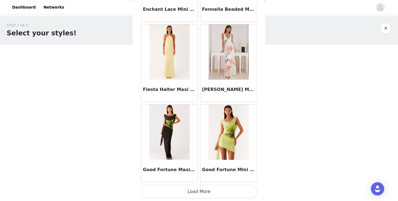
click at [193, 192] on button "Load More" at bounding box center [199, 191] width 116 height 13
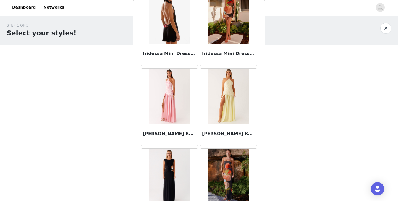
scroll to position [1804, 0]
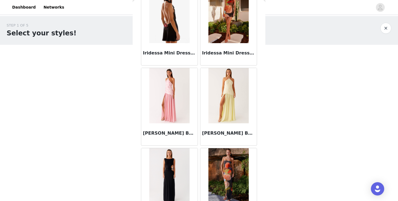
click at [172, 173] on img at bounding box center [169, 175] width 40 height 55
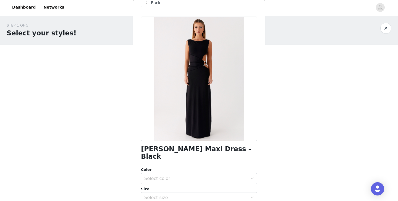
scroll to position [11, 0]
click at [165, 176] on div "Select color" at bounding box center [195, 179] width 103 height 6
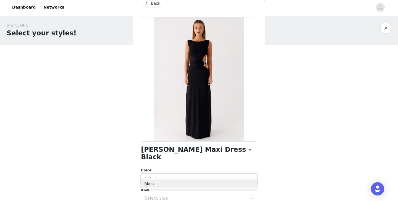
click at [113, 157] on body "Dashboard Networks STEP 1 OF 5 Select your styles! Please note that the sizes a…" at bounding box center [199, 100] width 398 height 201
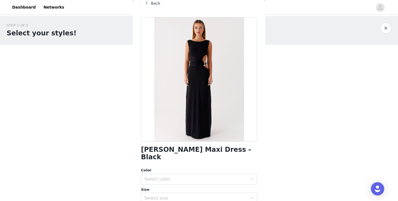
click at [151, 3] on span "Back" at bounding box center [155, 4] width 9 height 6
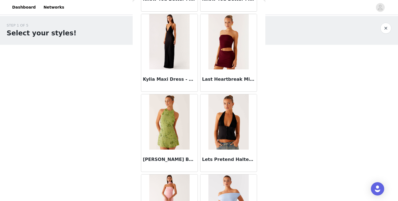
scroll to position [2249, 0]
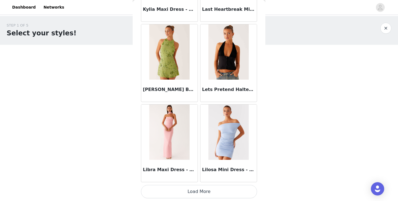
click at [189, 191] on button "Load More" at bounding box center [199, 191] width 116 height 13
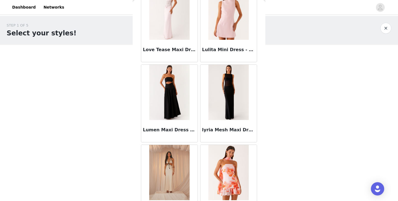
scroll to position [2455, 0]
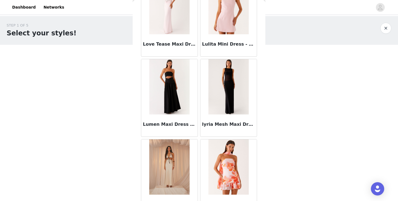
click at [236, 99] on img at bounding box center [228, 86] width 40 height 55
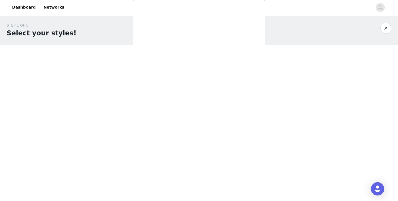
scroll to position [0, 0]
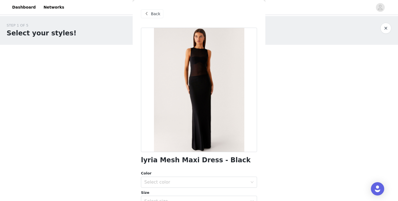
click at [151, 13] on div "Back" at bounding box center [152, 13] width 22 height 9
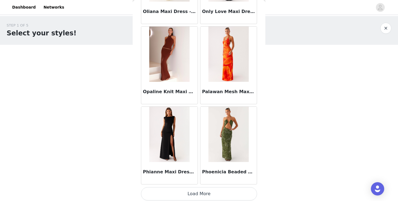
scroll to position [3051, 0]
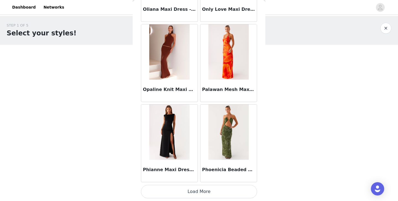
click at [207, 190] on button "Load More" at bounding box center [199, 191] width 116 height 13
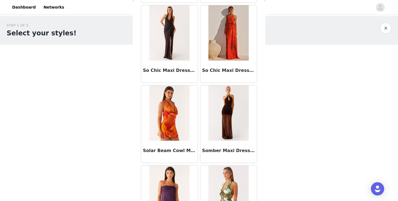
scroll to position [3853, 0]
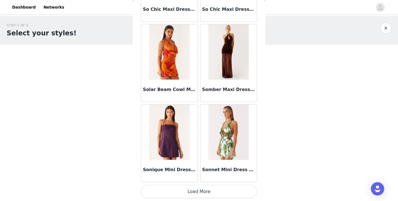
click at [197, 193] on button "Load More" at bounding box center [199, 191] width 116 height 13
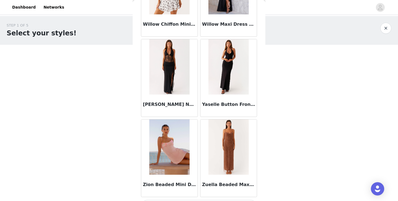
scroll to position [4655, 0]
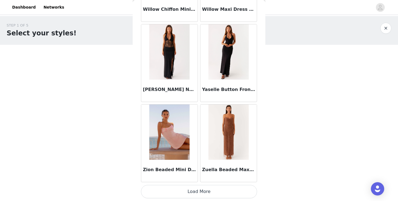
click at [189, 191] on button "Load More" at bounding box center [199, 191] width 116 height 13
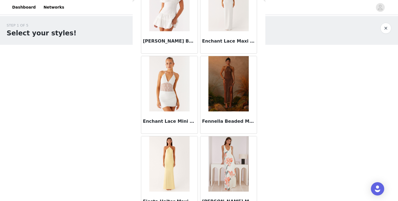
scroll to position [1333, 0]
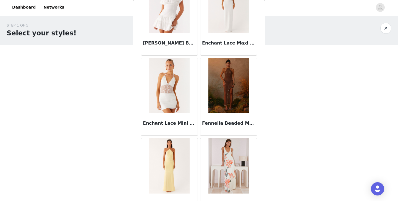
click at [223, 82] on img at bounding box center [228, 85] width 40 height 55
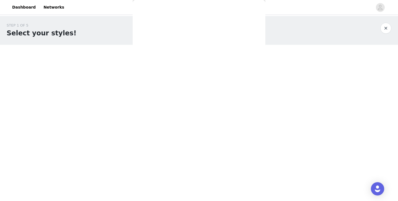
scroll to position [0, 0]
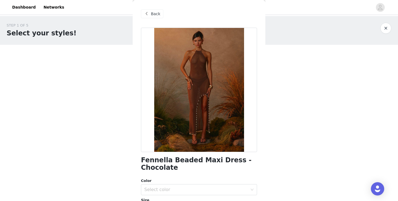
click at [152, 14] on span "Back" at bounding box center [155, 14] width 9 height 6
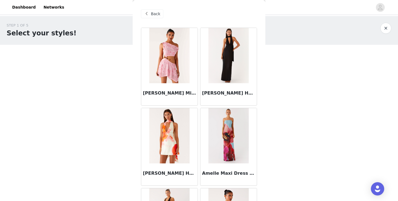
click at [148, 11] on span at bounding box center [146, 14] width 7 height 7
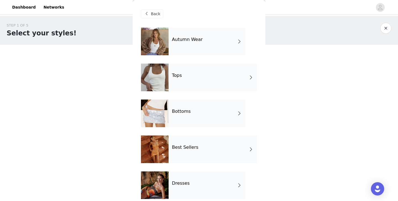
click at [175, 79] on div "Tops" at bounding box center [213, 78] width 88 height 28
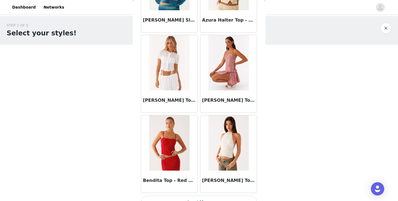
scroll to position [645, 0]
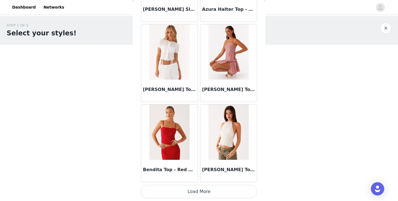
click at [195, 194] on button "Load More" at bounding box center [199, 191] width 116 height 13
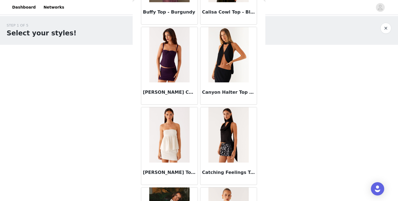
scroll to position [1447, 0]
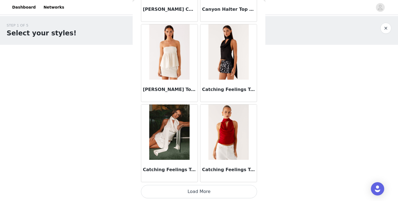
click at [195, 190] on button "Load More" at bounding box center [199, 191] width 116 height 13
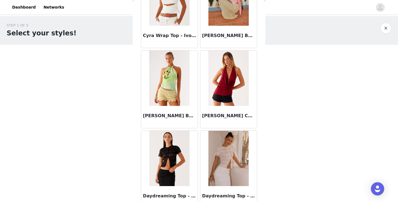
scroll to position [2249, 0]
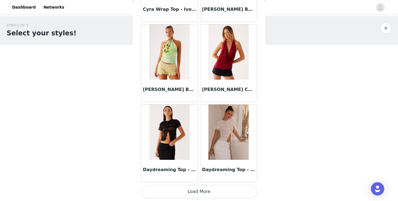
click at [193, 192] on button "Load More" at bounding box center [199, 191] width 116 height 13
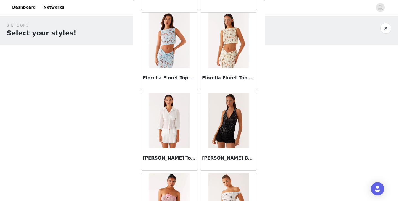
scroll to position [3051, 0]
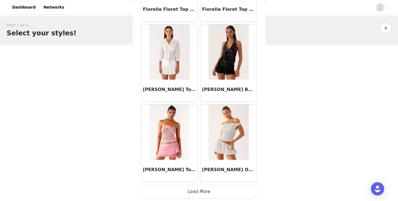
click at [205, 192] on button "Load More" at bounding box center [199, 191] width 116 height 13
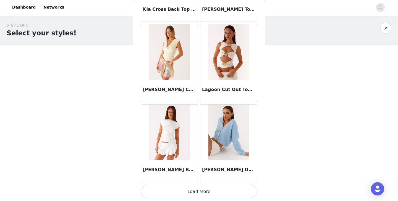
scroll to position [3852, 0]
click at [225, 130] on img at bounding box center [228, 132] width 40 height 55
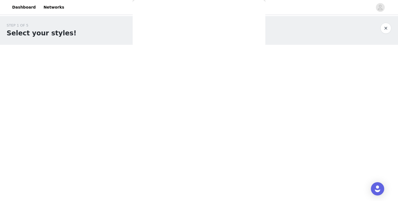
scroll to position [0, 0]
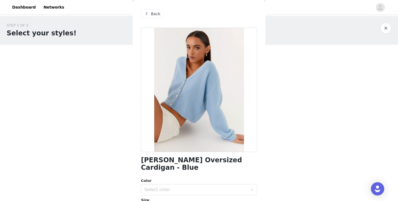
click at [153, 12] on span "Back" at bounding box center [155, 14] width 9 height 6
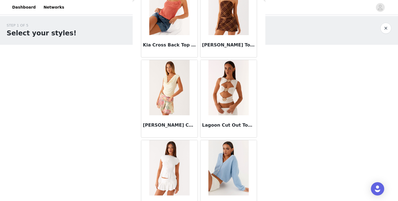
scroll to position [3853, 0]
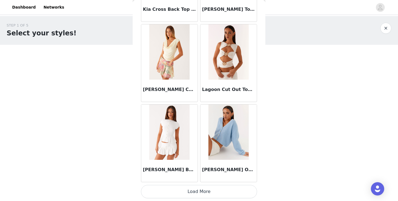
click at [190, 191] on button "Load More" at bounding box center [199, 191] width 116 height 13
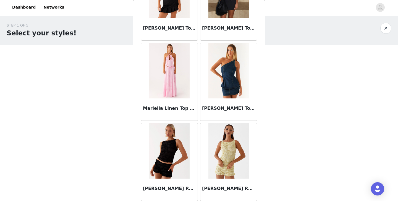
scroll to position [4476, 0]
click at [166, 72] on img at bounding box center [169, 70] width 40 height 55
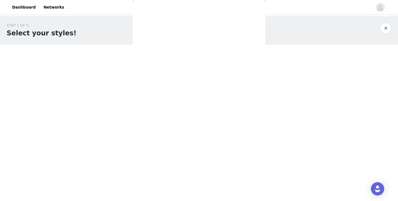
scroll to position [0, 0]
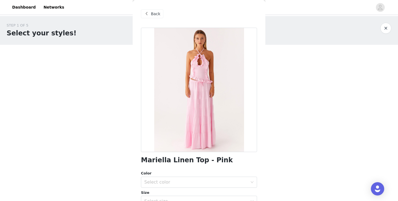
click at [153, 14] on span "Back" at bounding box center [155, 14] width 9 height 6
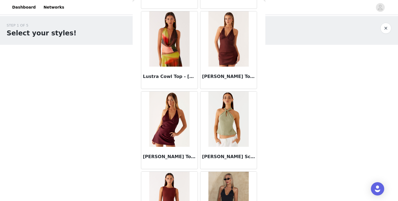
scroll to position [4655, 0]
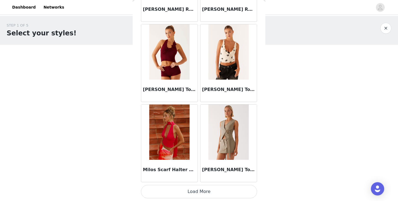
click at [198, 192] on button "Load More" at bounding box center [199, 191] width 116 height 13
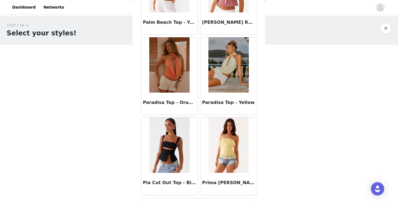
scroll to position [5456, 0]
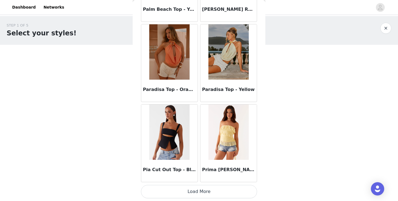
click at [187, 191] on button "Load More" at bounding box center [199, 191] width 116 height 13
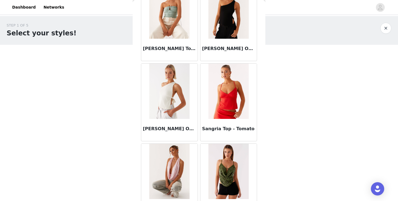
scroll to position [6258, 0]
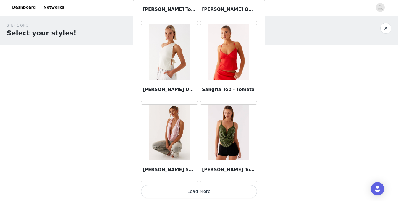
click at [200, 192] on button "Load More" at bounding box center [199, 191] width 116 height 13
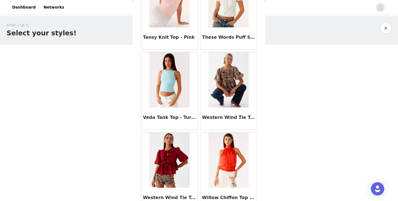
scroll to position [7060, 0]
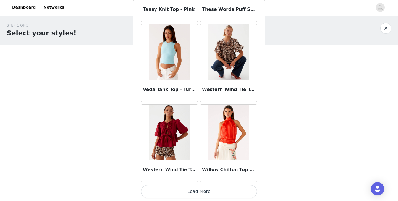
click at [202, 191] on button "Load More" at bounding box center [199, 191] width 116 height 13
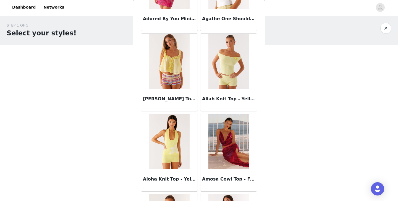
scroll to position [0, 0]
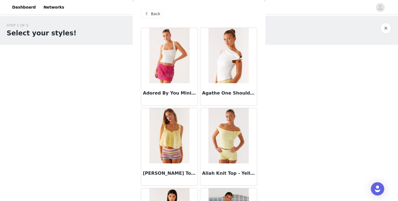
click at [152, 14] on span "Back" at bounding box center [155, 14] width 9 height 6
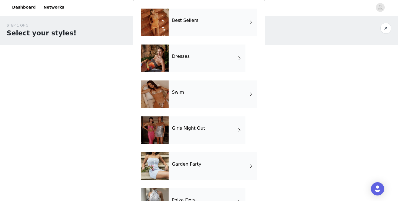
scroll to position [150, 0]
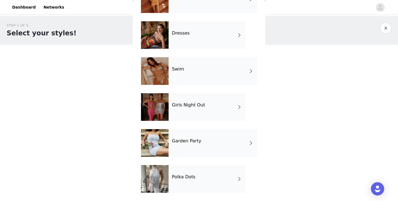
click at [185, 178] on h4 "Polka Dots" at bounding box center [184, 176] width 24 height 5
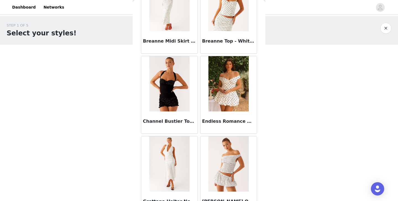
scroll to position [294, 0]
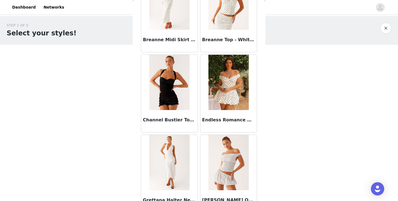
click at [226, 88] on img at bounding box center [228, 82] width 40 height 55
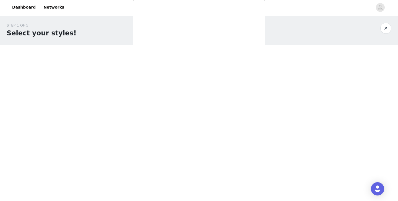
scroll to position [0, 0]
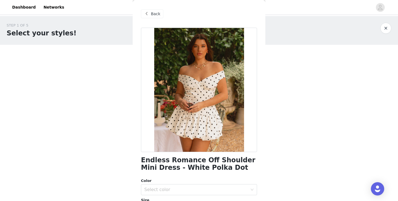
click at [151, 13] on div "Back" at bounding box center [152, 13] width 22 height 9
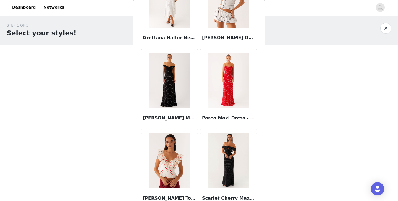
scroll to position [533, 0]
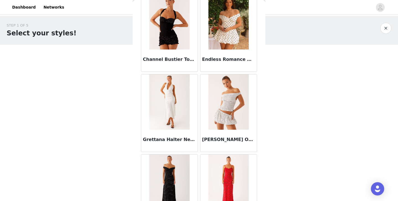
click at [171, 104] on img at bounding box center [169, 101] width 40 height 55
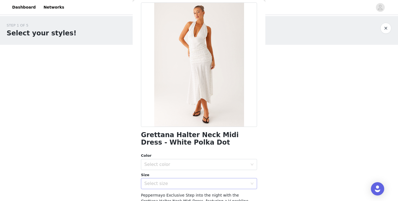
scroll to position [0, 0]
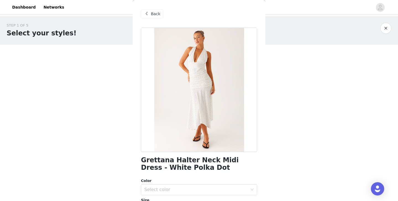
click at [151, 14] on span "Back" at bounding box center [155, 14] width 9 height 6
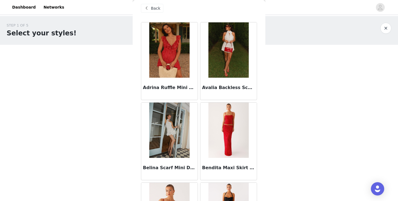
scroll to position [6, 0]
click at [224, 61] on img at bounding box center [228, 49] width 40 height 55
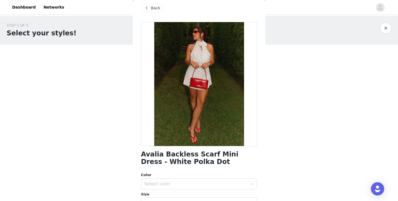
click at [150, 7] on div "Back" at bounding box center [152, 8] width 22 height 9
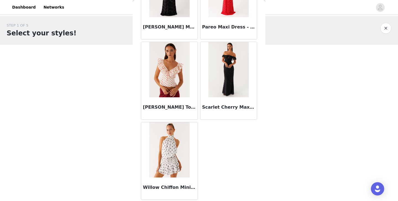
scroll to position [0, 0]
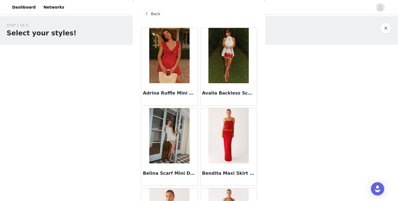
click at [153, 14] on span "Back" at bounding box center [155, 14] width 9 height 6
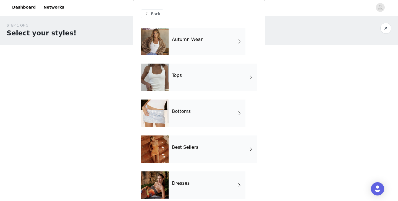
click at [192, 41] on h4 "Autumn Wear" at bounding box center [187, 39] width 31 height 5
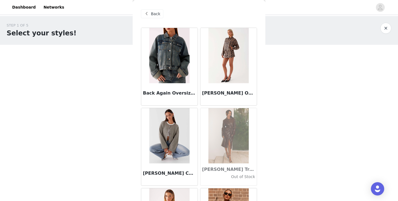
click at [156, 13] on span "Back" at bounding box center [155, 14] width 9 height 6
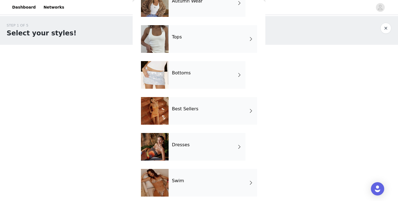
scroll to position [39, 0]
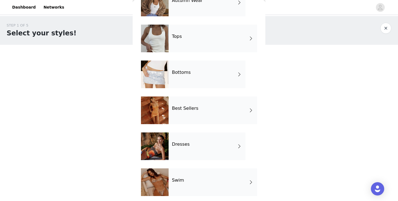
click at [205, 142] on div "Dresses" at bounding box center [207, 146] width 77 height 28
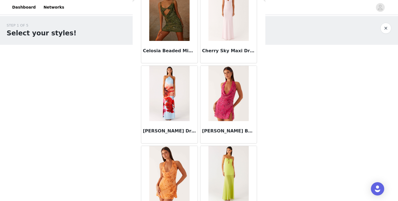
scroll to position [645, 0]
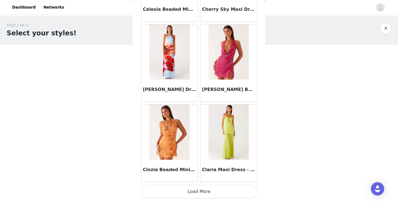
click at [221, 190] on button "Load More" at bounding box center [199, 191] width 116 height 13
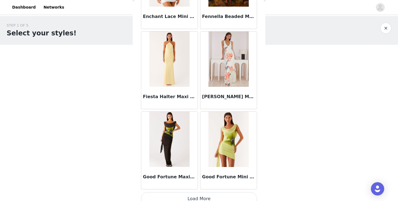
scroll to position [1447, 0]
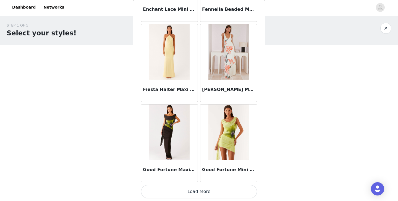
click at [225, 194] on button "Load More" at bounding box center [199, 191] width 116 height 13
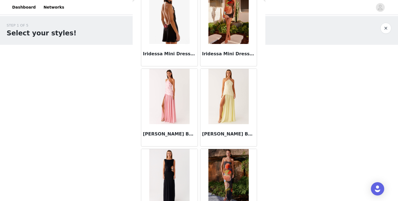
scroll to position [1869, 0]
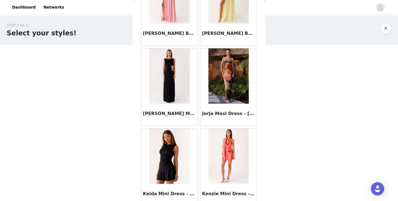
click at [169, 96] on img at bounding box center [169, 75] width 40 height 55
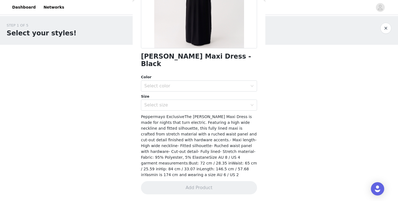
scroll to position [96, 0]
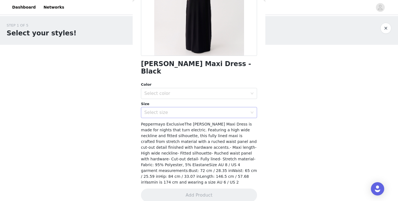
click at [178, 110] on div "Select size" at bounding box center [195, 113] width 103 height 6
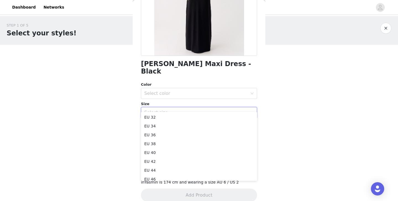
click at [319, 87] on div "STEP 1 OF 5 Select your styles! Please note that the sizes are in EU Sizes 0/3 …" at bounding box center [199, 60] width 398 height 88
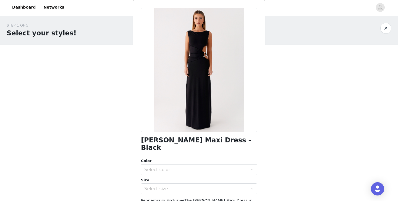
scroll to position [0, 0]
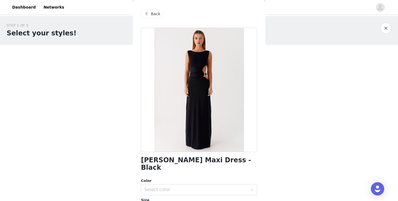
click at [207, 168] on div "Jayana Maxi Dress - Black Color Select color Size Select size Peppermayo Exclus…" at bounding box center [199, 166] width 116 height 277
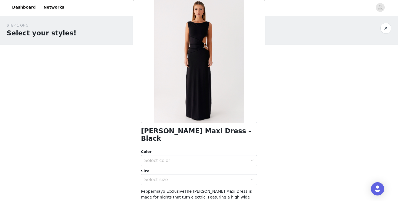
scroll to position [29, 0]
click at [176, 156] on div "Select color" at bounding box center [197, 161] width 106 height 11
click at [176, 166] on li "Black" at bounding box center [199, 165] width 116 height 9
click at [177, 177] on div "Select size" at bounding box center [195, 180] width 103 height 6
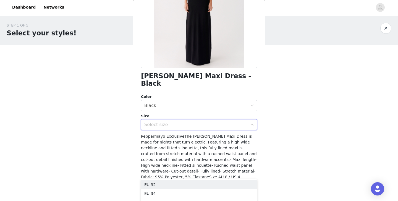
scroll to position [85, 0]
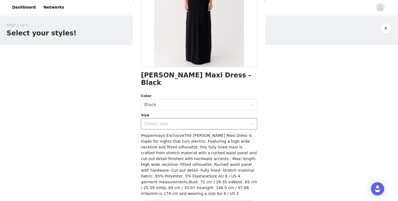
click at [148, 119] on div "Select size" at bounding box center [197, 124] width 106 height 11
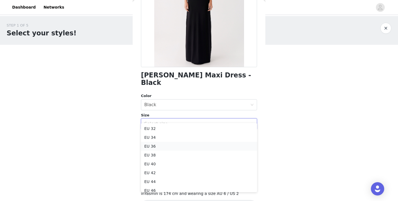
click at [161, 146] on li "EU 36" at bounding box center [199, 146] width 116 height 9
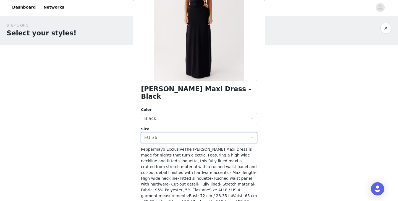
scroll to position [96, 0]
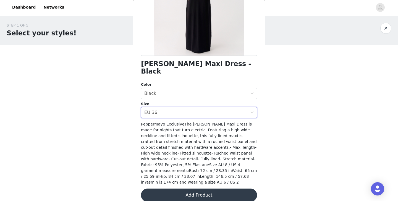
click at [180, 189] on button "Add Product" at bounding box center [199, 195] width 116 height 13
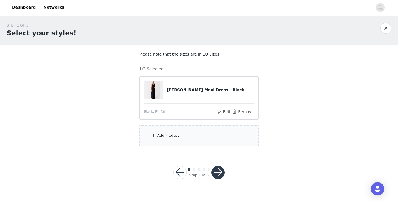
click at [155, 134] on span at bounding box center [154, 135] width 6 height 7
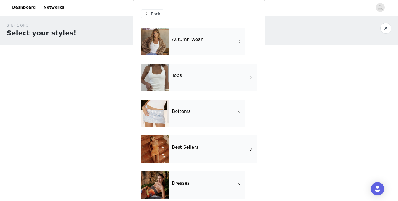
click at [181, 117] on div "Bottoms" at bounding box center [207, 114] width 77 height 28
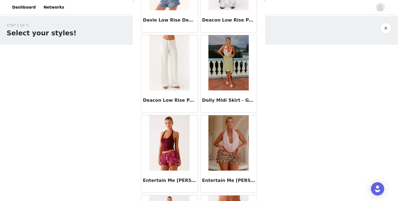
scroll to position [476, 0]
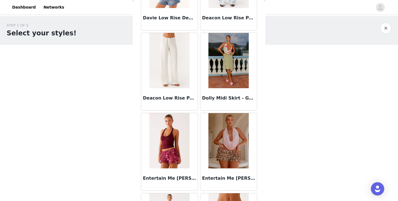
click at [174, 75] on img at bounding box center [169, 60] width 40 height 55
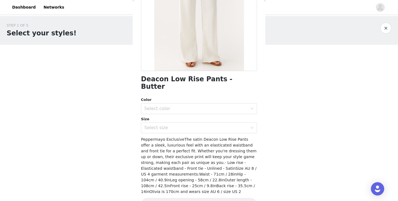
scroll to position [90, 0]
